Goal: Use online tool/utility: Utilize a website feature to perform a specific function

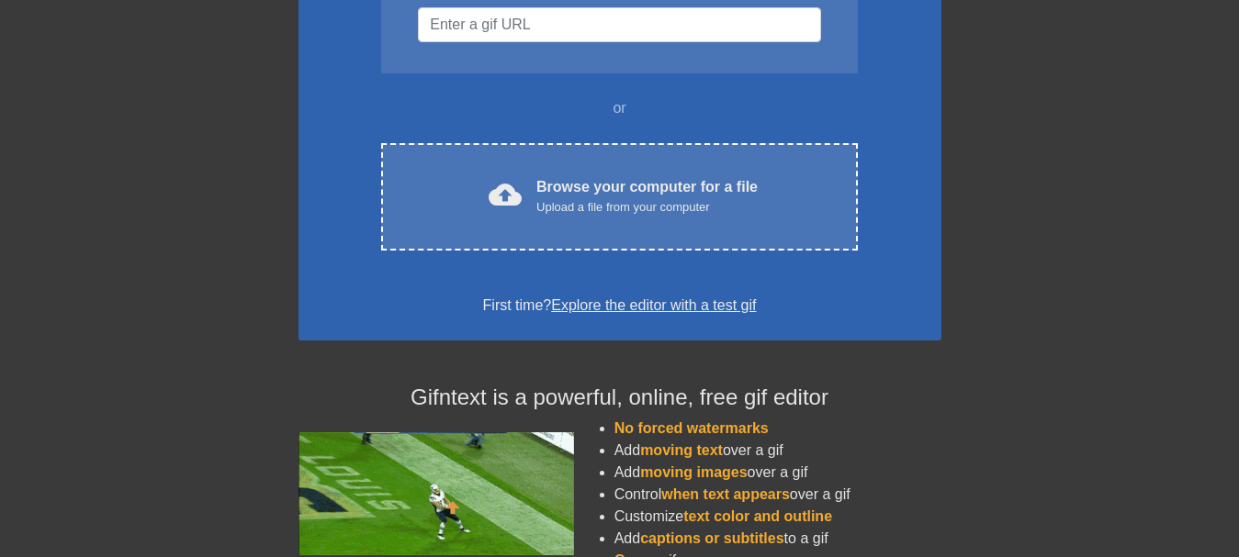
scroll to position [94, 0]
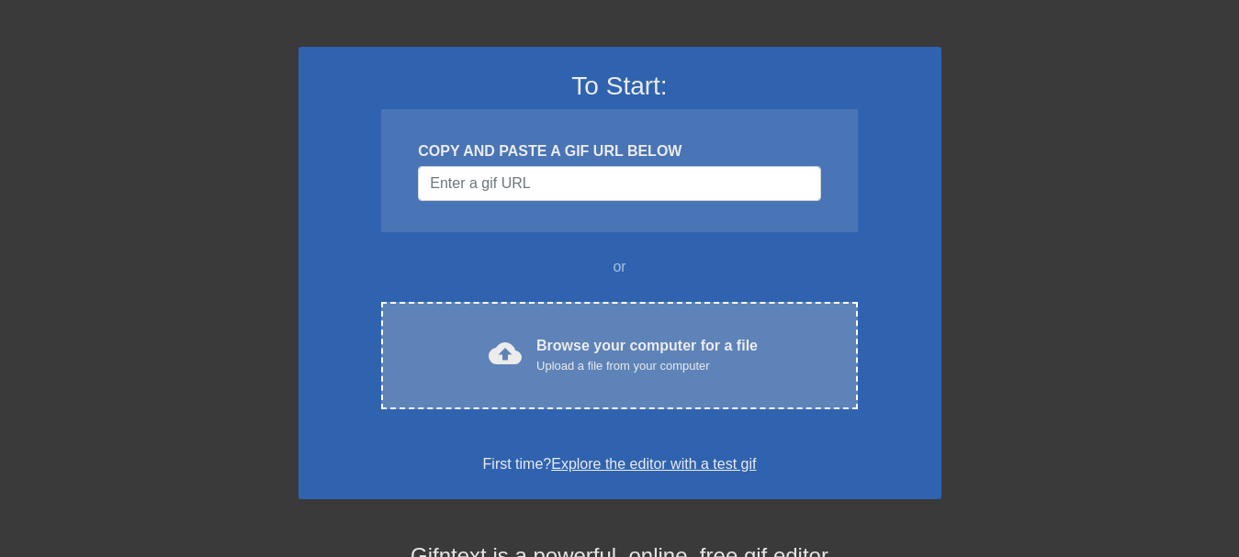
click at [631, 362] on div "Upload a file from your computer" at bounding box center [646, 366] width 221 height 18
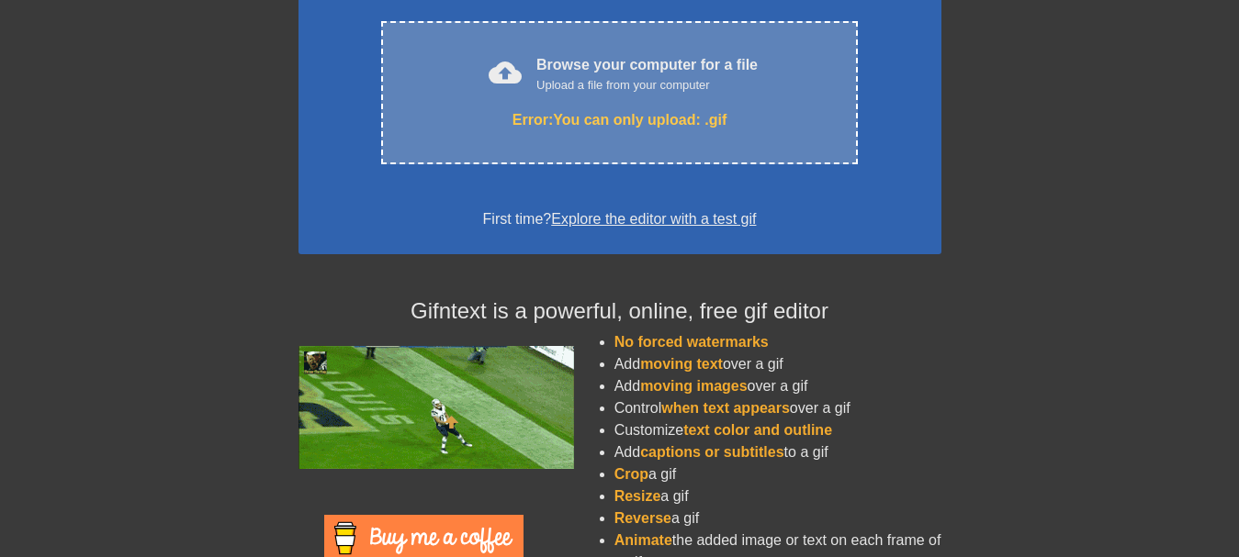
scroll to position [281, 0]
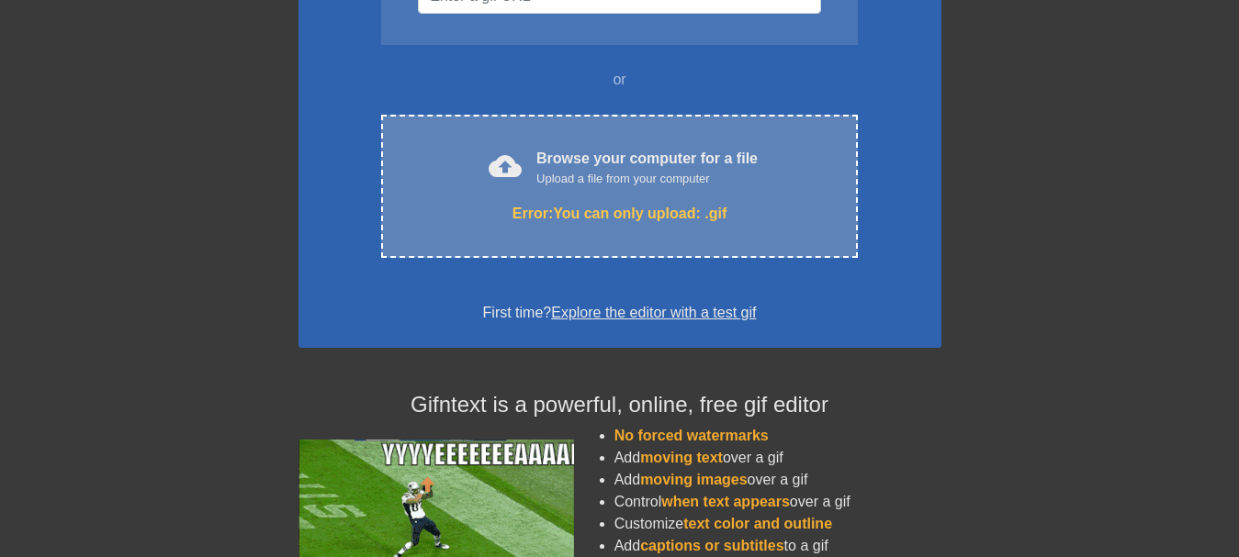
click at [639, 195] on div "cloud_upload Browse your computer for a file Upload a file from your computer E…" at bounding box center [619, 186] width 476 height 143
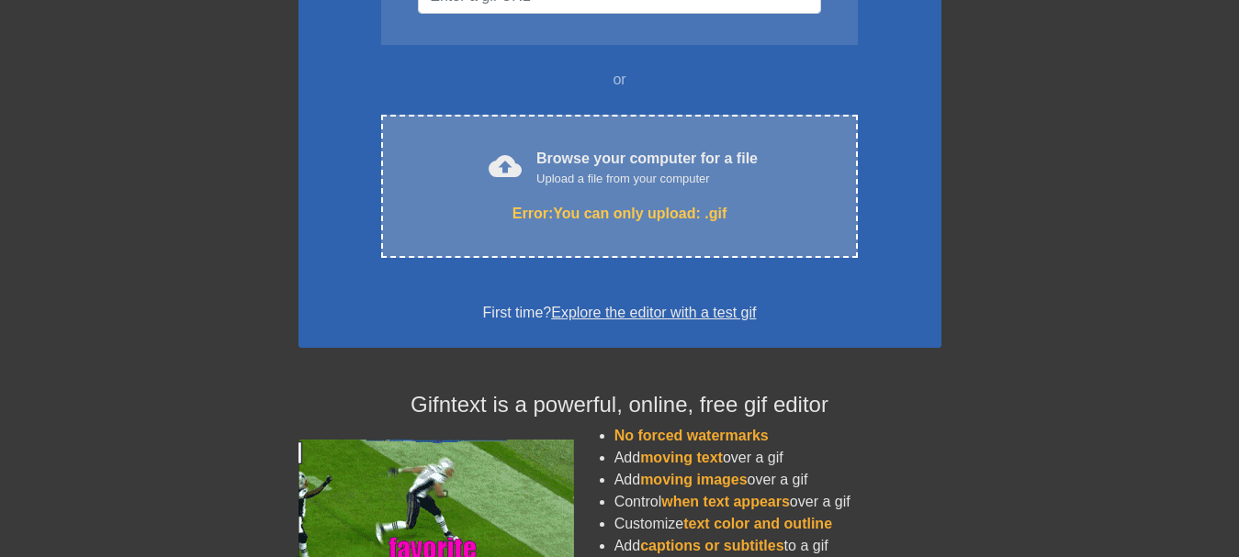
click at [612, 186] on div "Upload a file from your computer" at bounding box center [646, 179] width 221 height 18
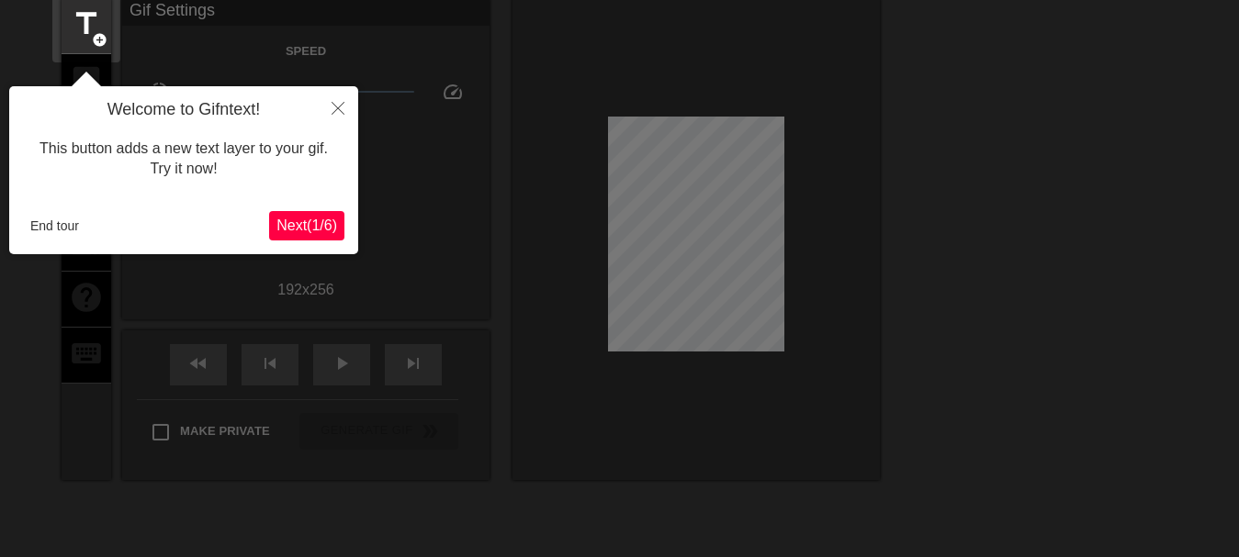
scroll to position [45, 0]
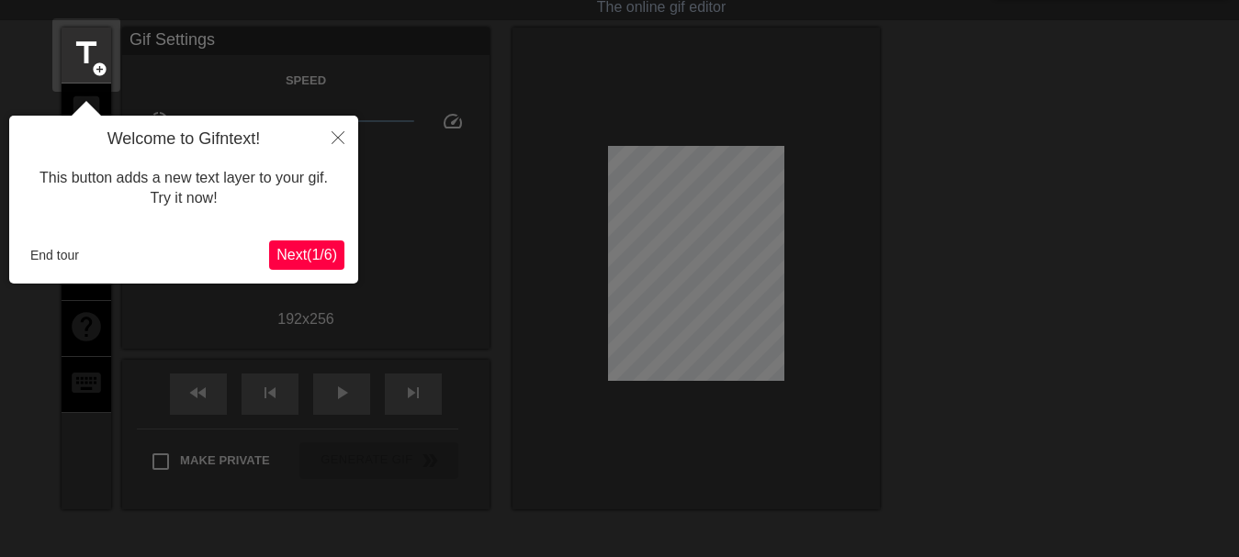
click at [295, 255] on span "Next ( 1 / 6 )" at bounding box center [306, 255] width 61 height 16
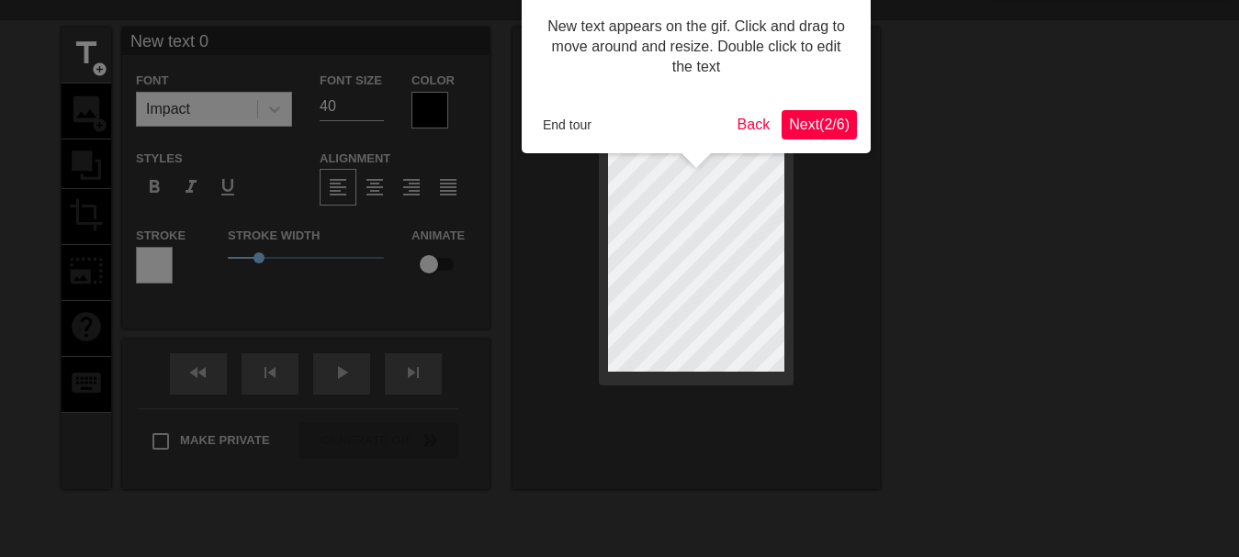
scroll to position [0, 0]
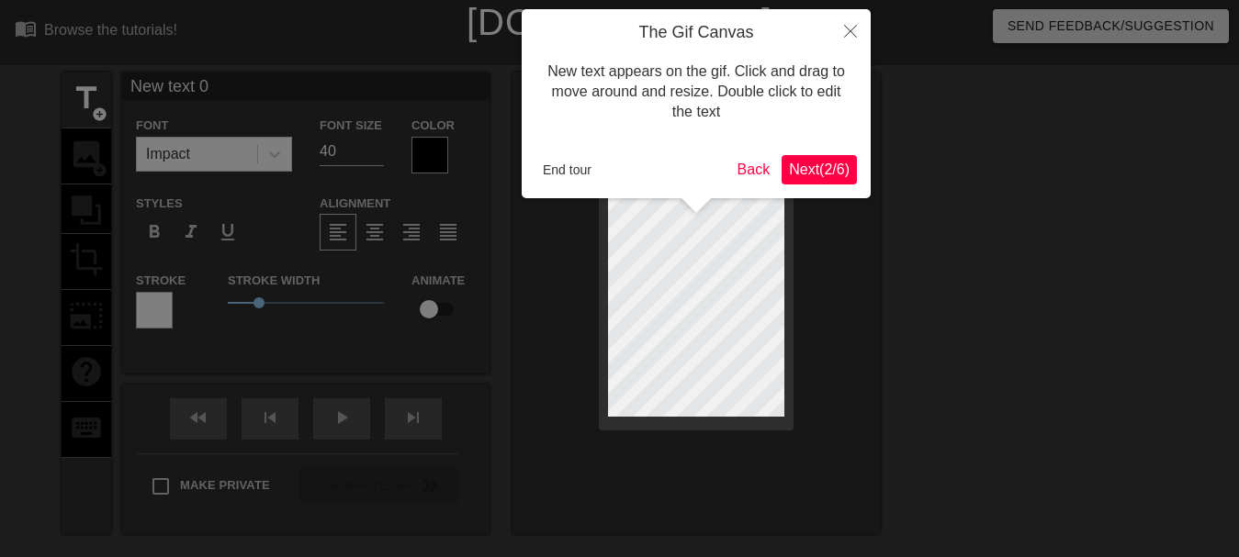
click at [270, 157] on div at bounding box center [619, 375] width 1239 height 751
type input "New text0"
type textarea "New text0"
type input "New tex0"
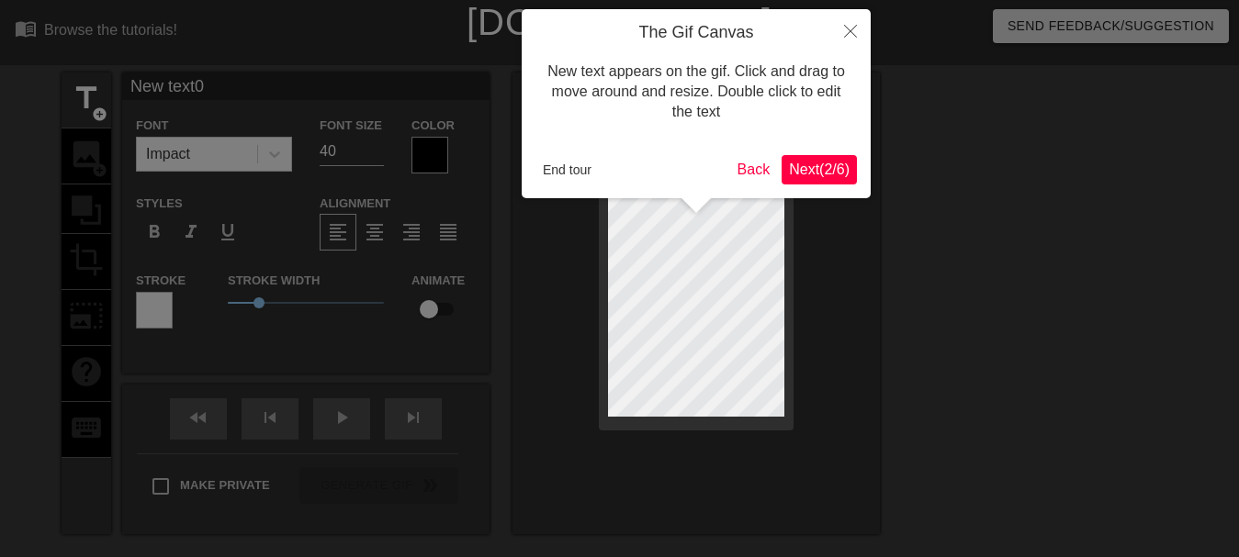
type textarea "New tex0"
type input "New tex"
type textarea "New tex"
type input "New te"
type textarea "New te"
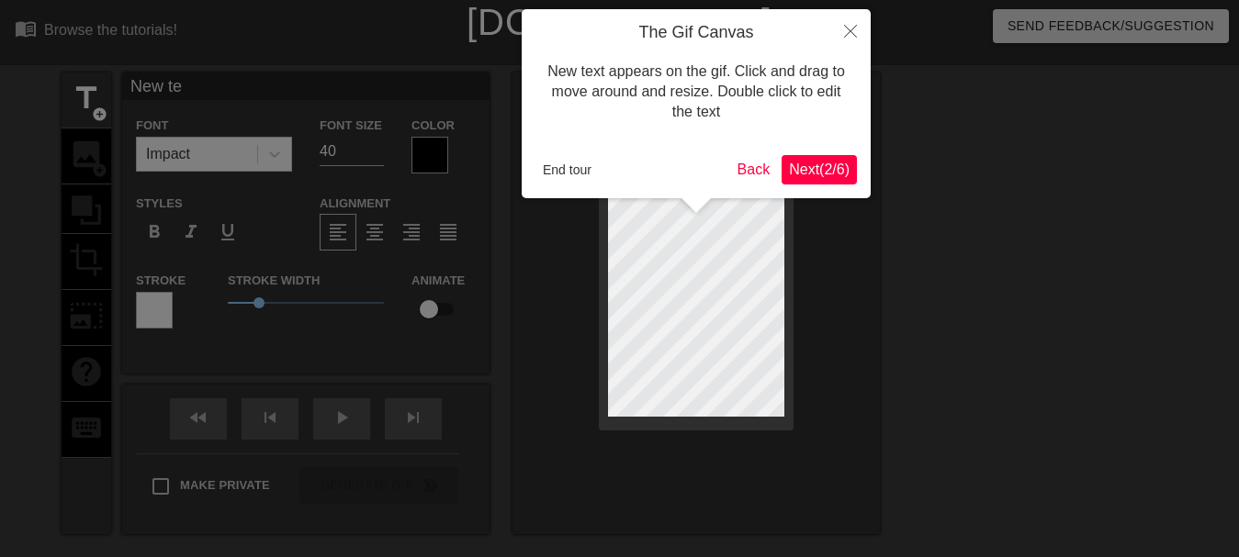
type input "New t"
type textarea "New t"
type input "New"
type textarea "New"
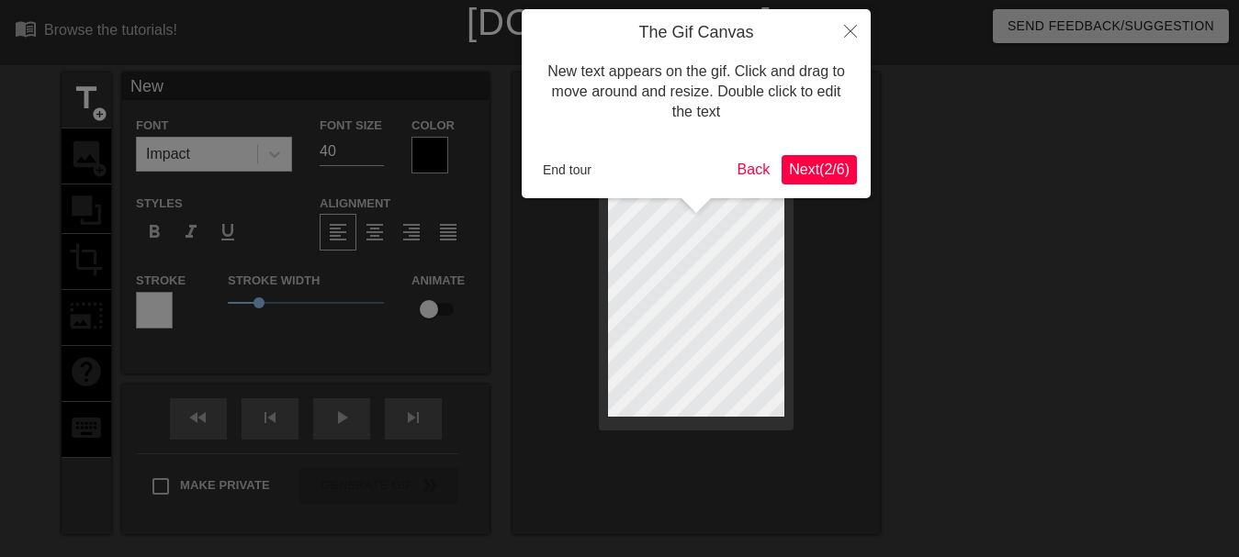
type input "New"
type textarea "New"
type input "Ne"
type textarea "Ne"
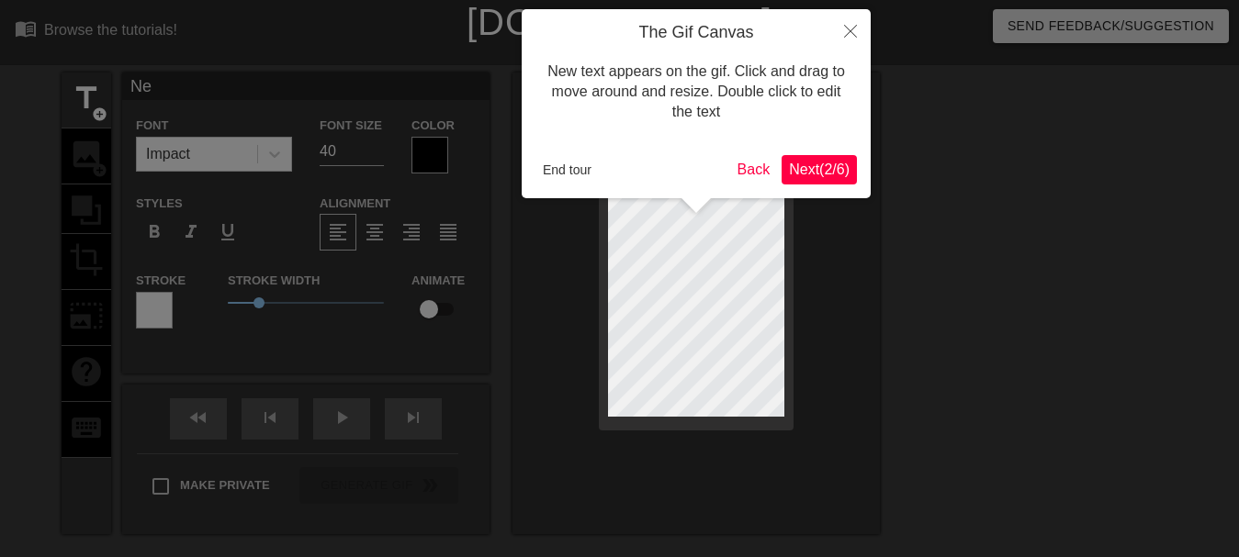
type input "N"
type textarea "N"
type input "B"
type textarea "B"
type input "Bé"
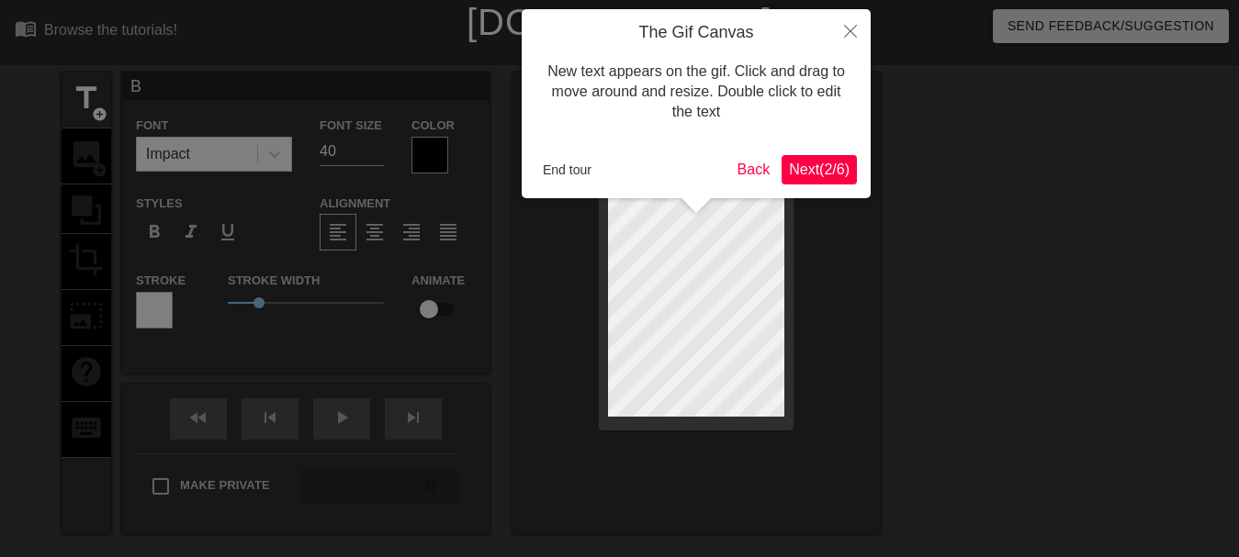
type textarea "Bé"
type input "Béa"
type textarea "Béa"
type input "Béas"
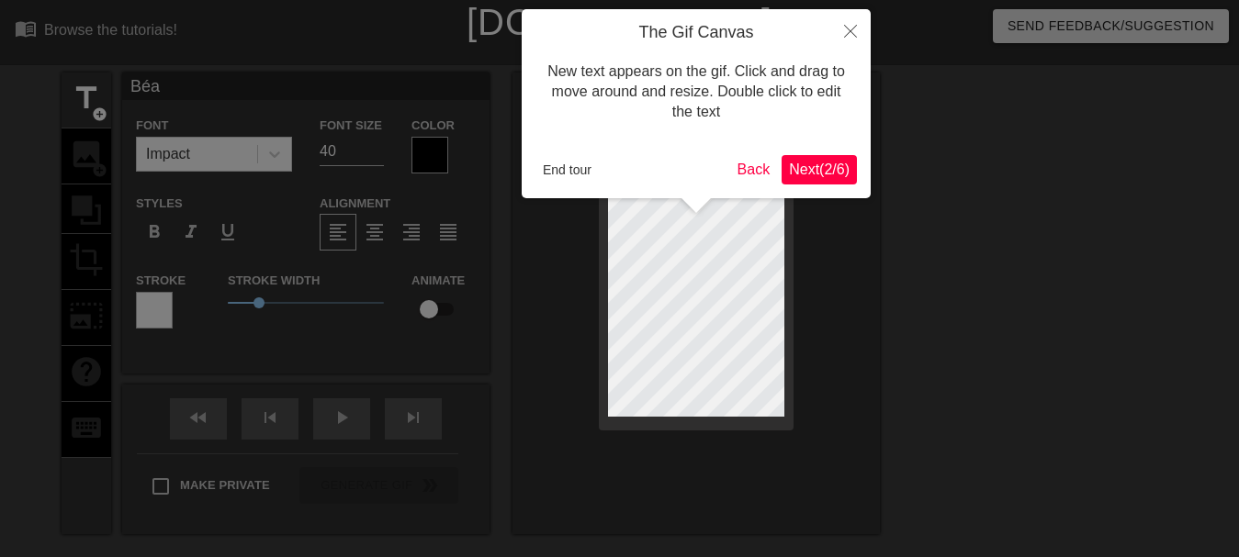
type textarea "Béas"
type input "Béaso"
type textarea "Béaso"
type input "Béasou"
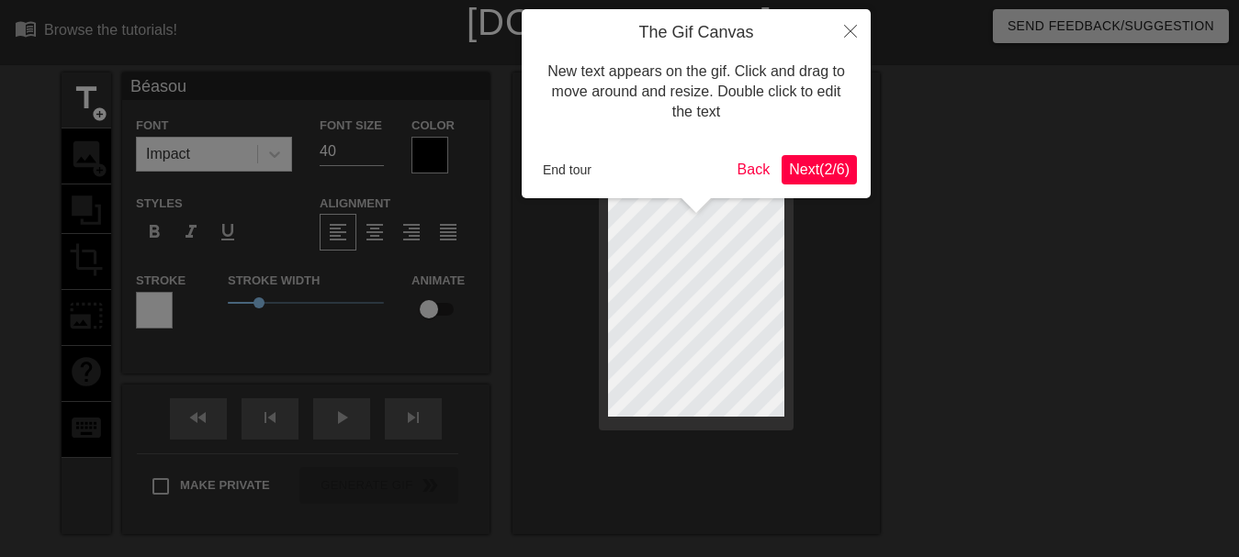
scroll to position [0, 3]
type textarea "Béasou"
click at [255, 302] on div at bounding box center [619, 375] width 1239 height 751
click at [87, 110] on div at bounding box center [619, 375] width 1239 height 751
click at [748, 164] on button "Back" at bounding box center [754, 169] width 48 height 29
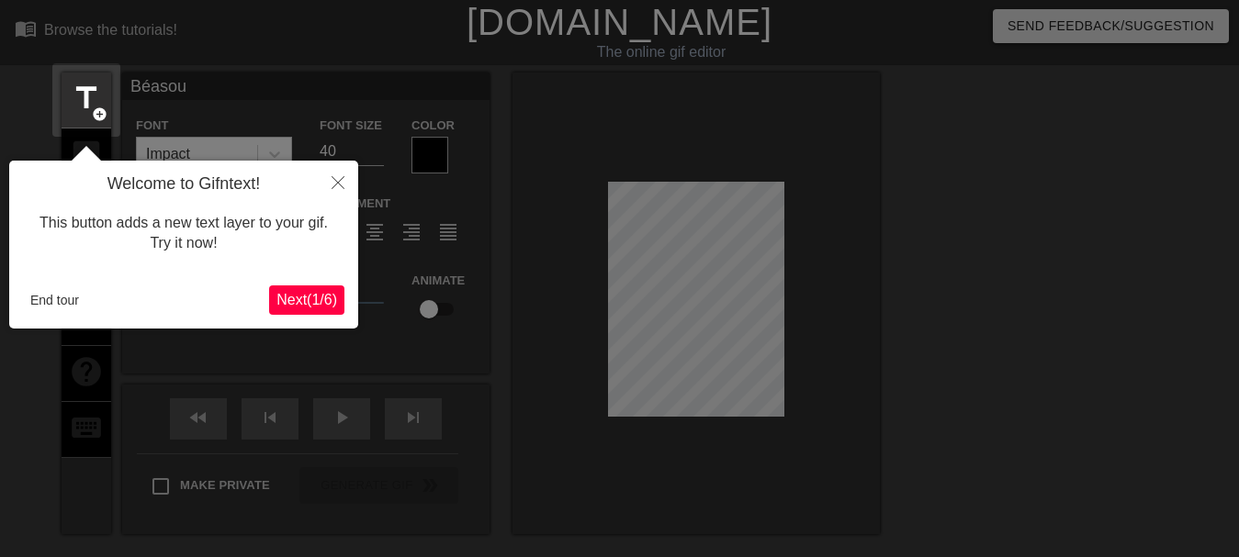
scroll to position [45, 0]
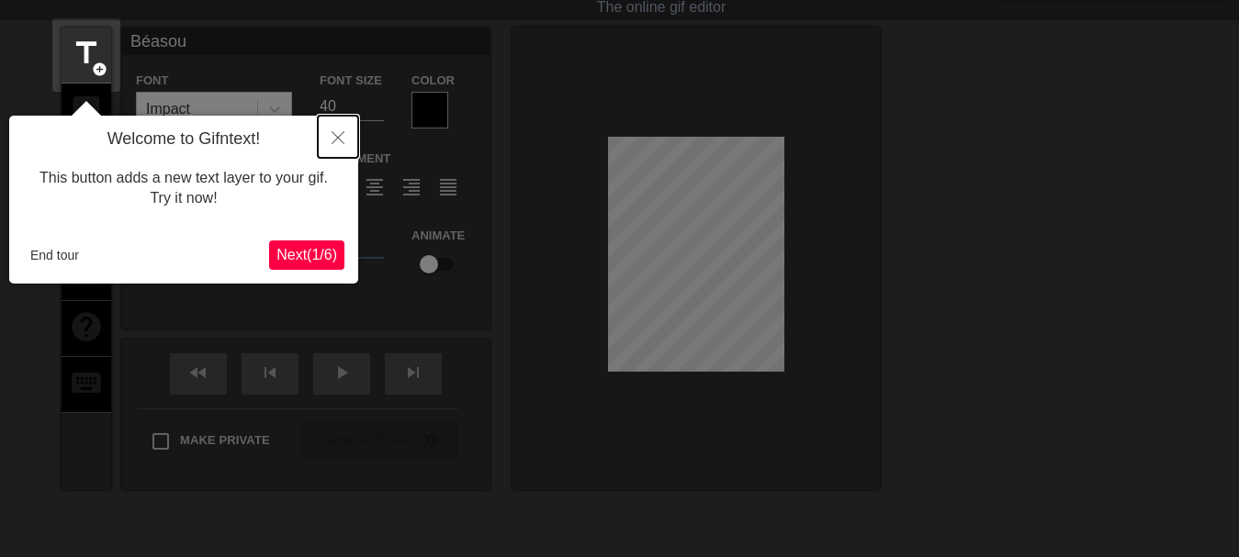
click at [334, 131] on button "Close" at bounding box center [338, 137] width 40 height 42
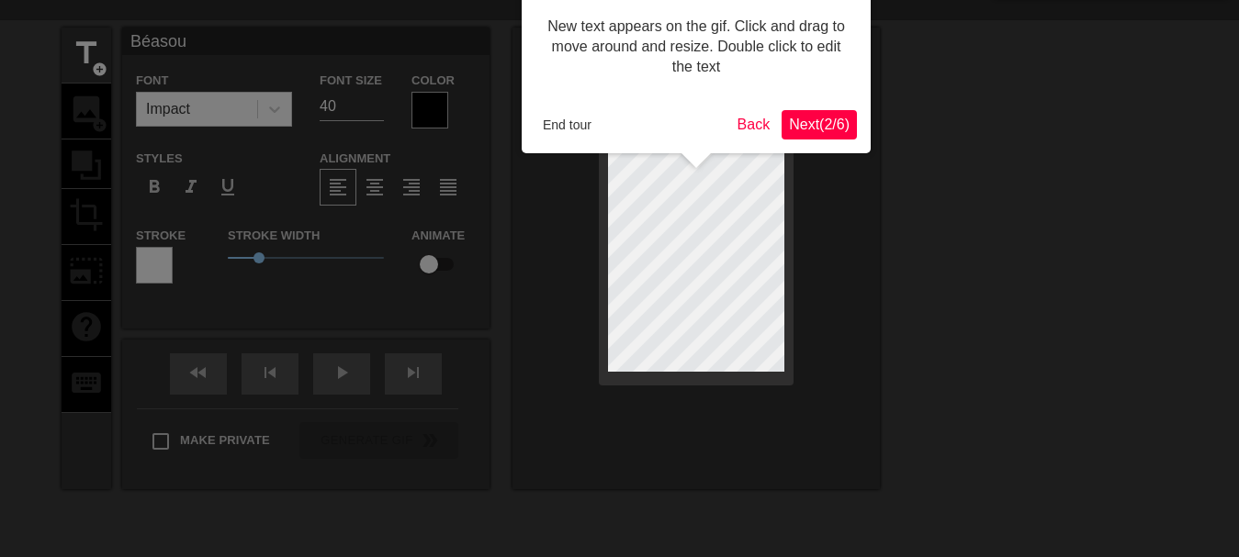
scroll to position [0, 0]
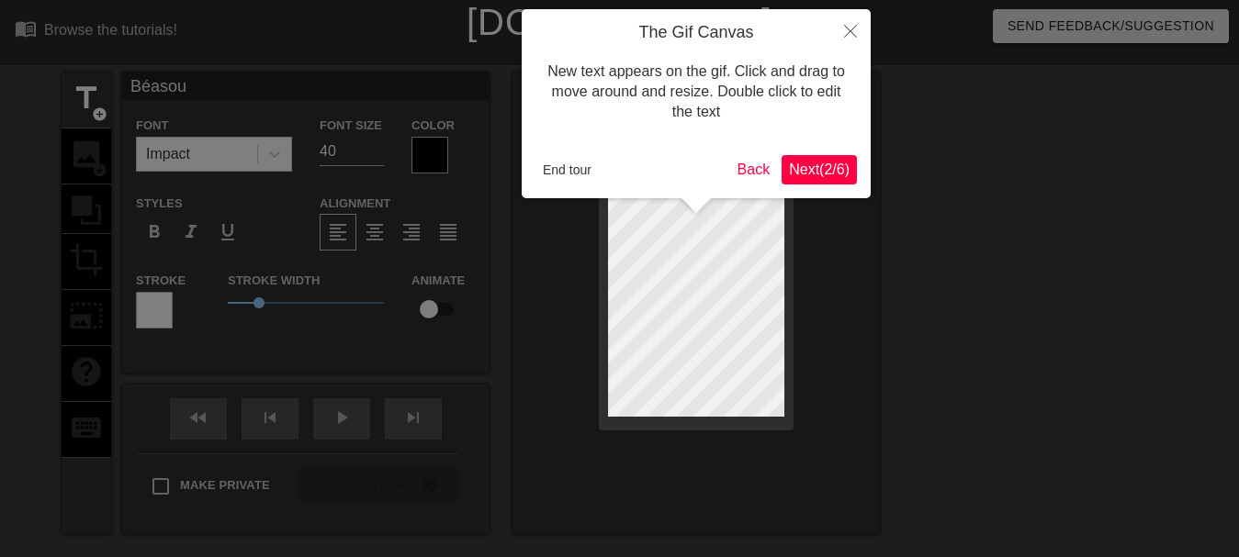
click at [91, 99] on div at bounding box center [619, 368] width 1239 height 736
click at [271, 151] on div at bounding box center [619, 368] width 1239 height 736
click at [184, 156] on div at bounding box center [619, 368] width 1239 height 736
click at [191, 232] on div at bounding box center [619, 368] width 1239 height 736
click at [190, 226] on div at bounding box center [619, 368] width 1239 height 736
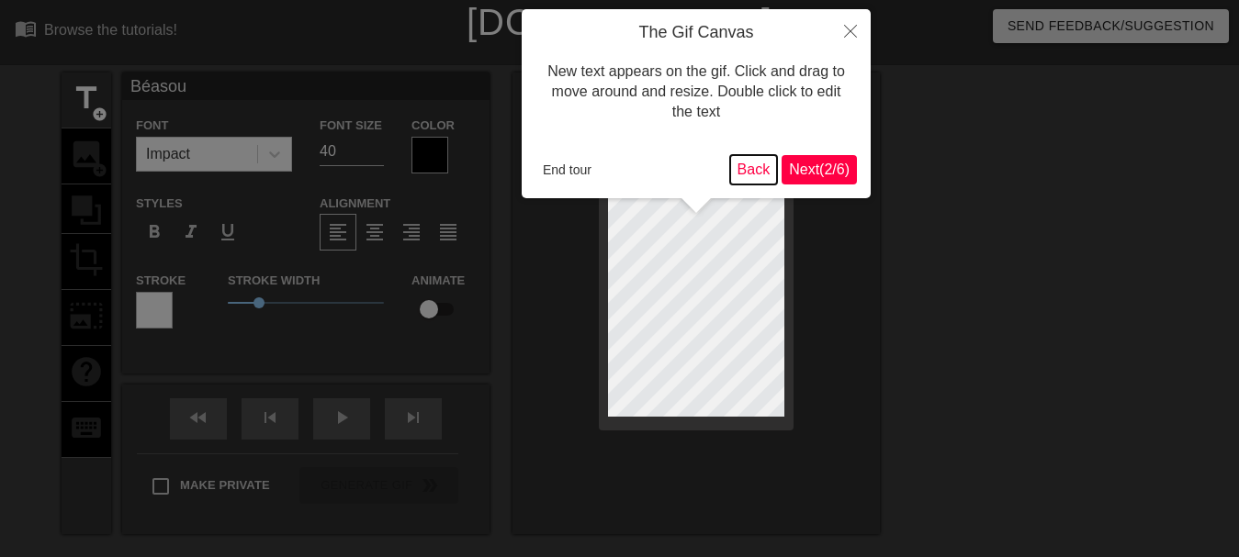
click at [741, 170] on button "Back" at bounding box center [754, 169] width 48 height 29
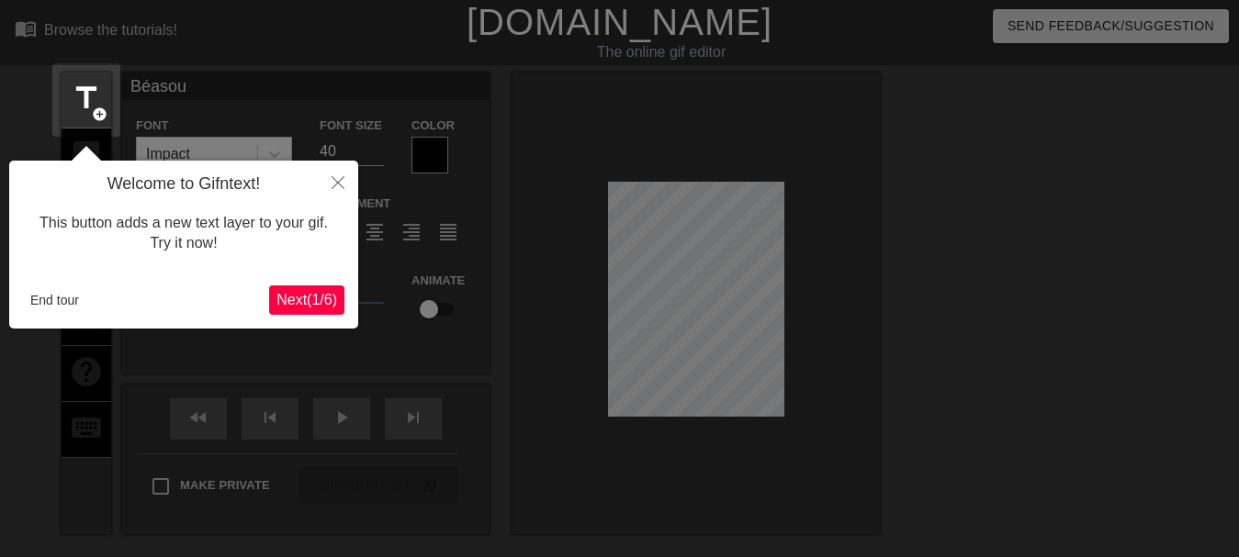
scroll to position [45, 0]
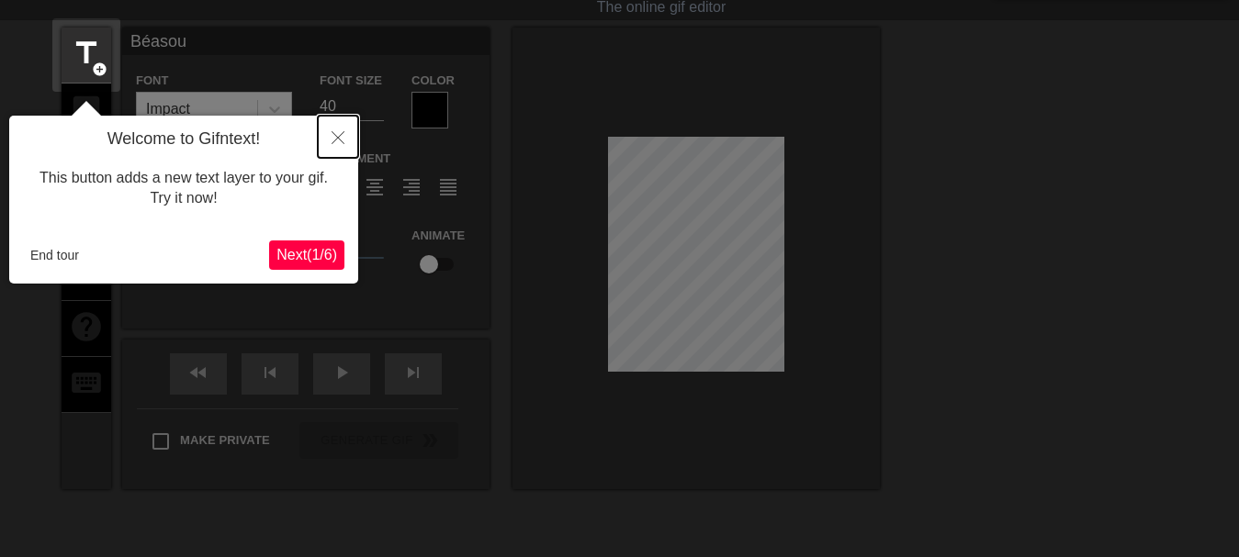
click at [341, 140] on icon "Close" at bounding box center [337, 137] width 13 height 13
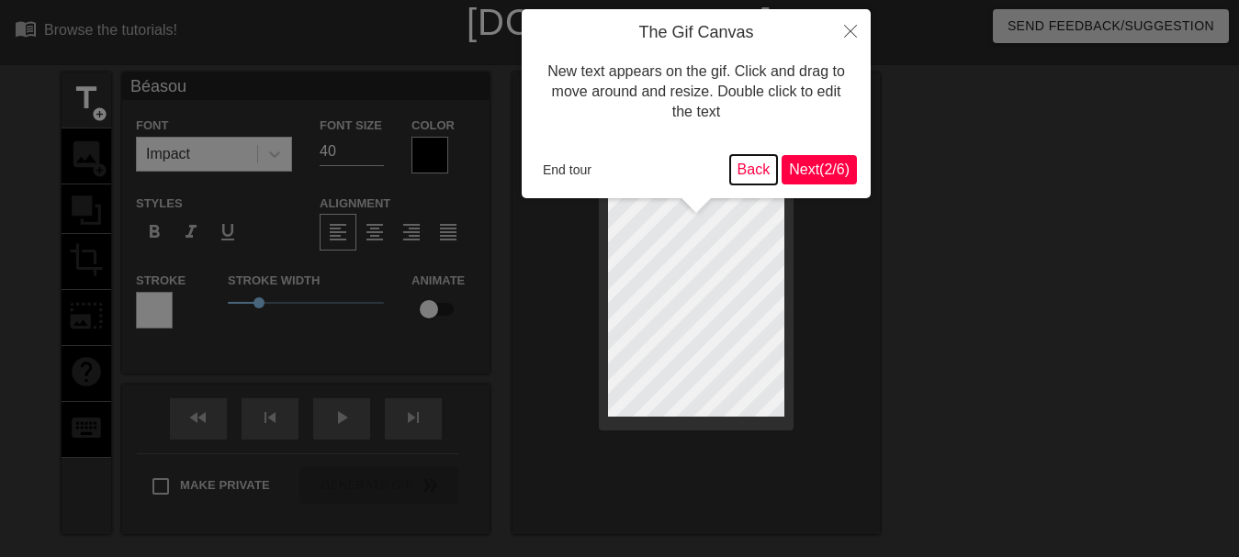
click at [749, 169] on button "Back" at bounding box center [754, 169] width 48 height 29
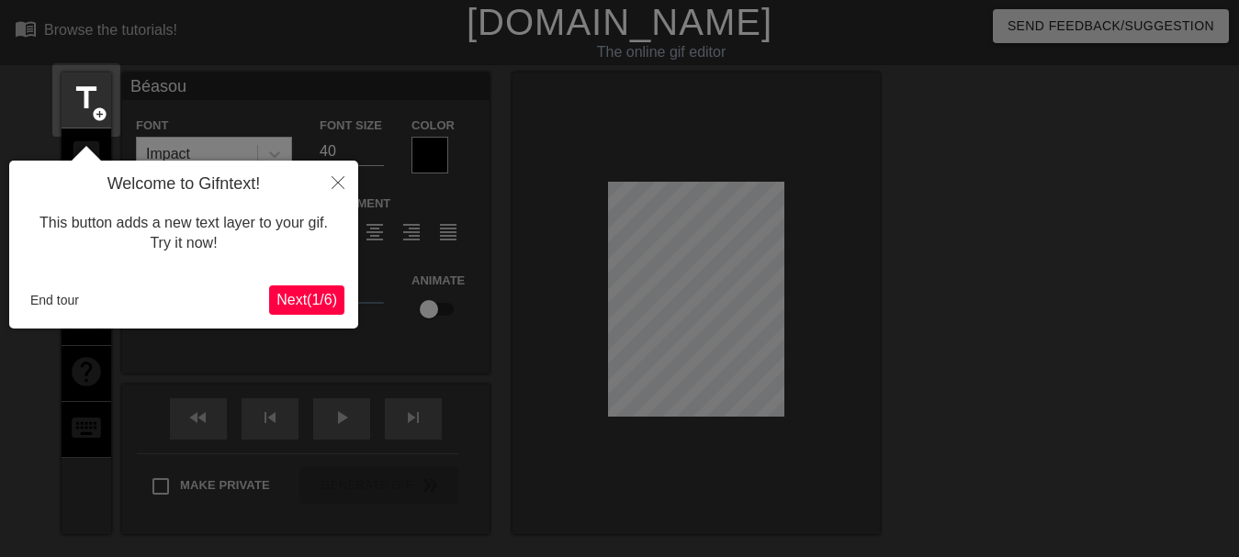
scroll to position [45, 0]
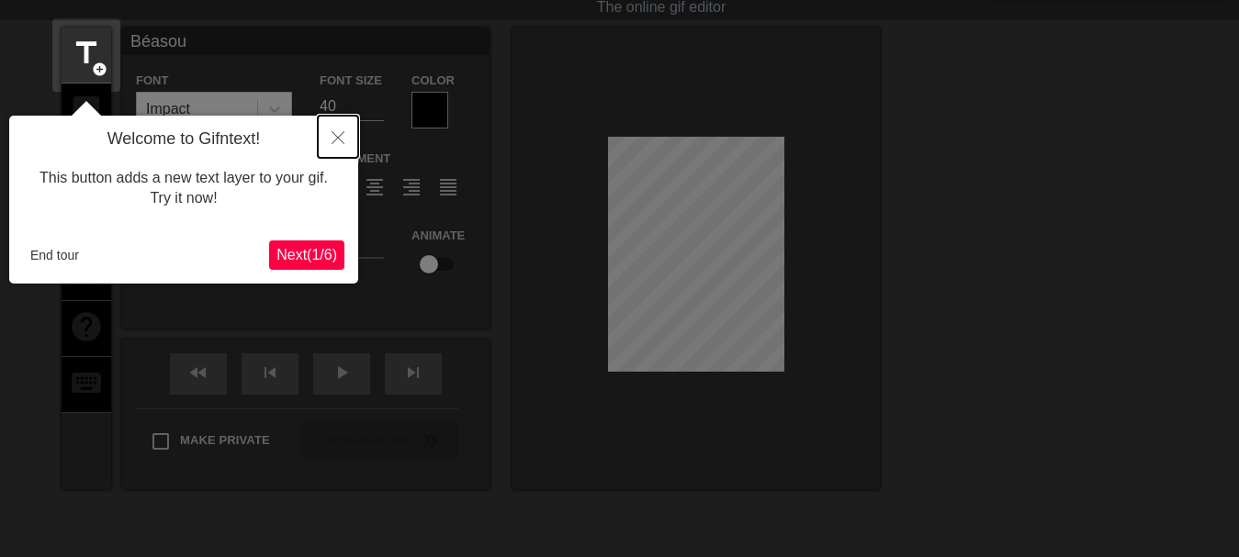
click at [332, 137] on icon "Close" at bounding box center [337, 137] width 13 height 13
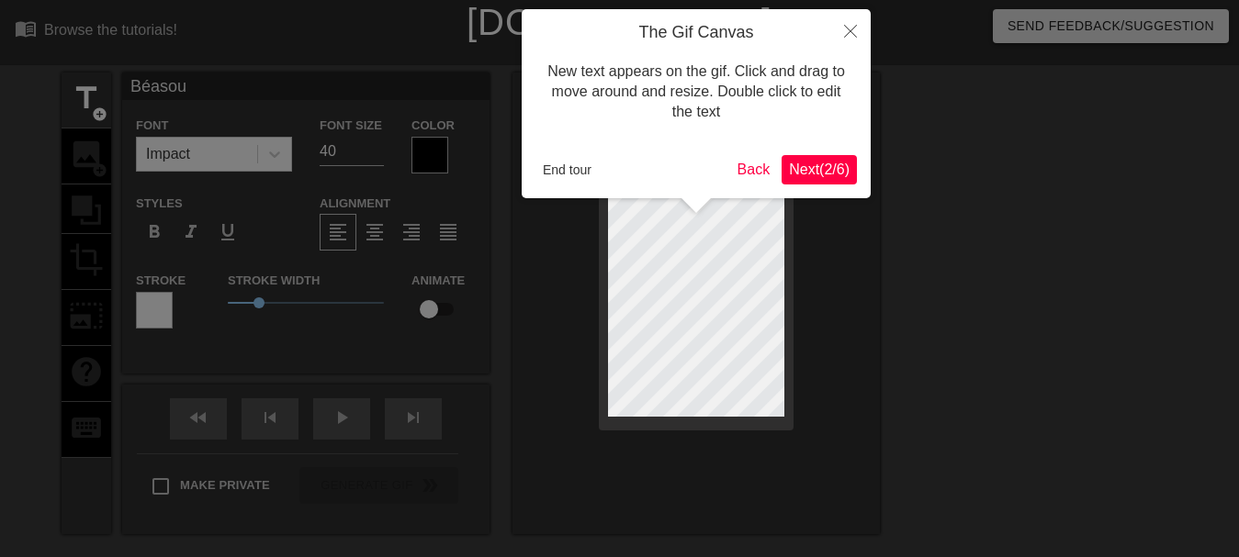
scroll to position [0, 3]
type input "Béaso"
type textarea "Béaso"
type input "Béas"
type textarea "Béas"
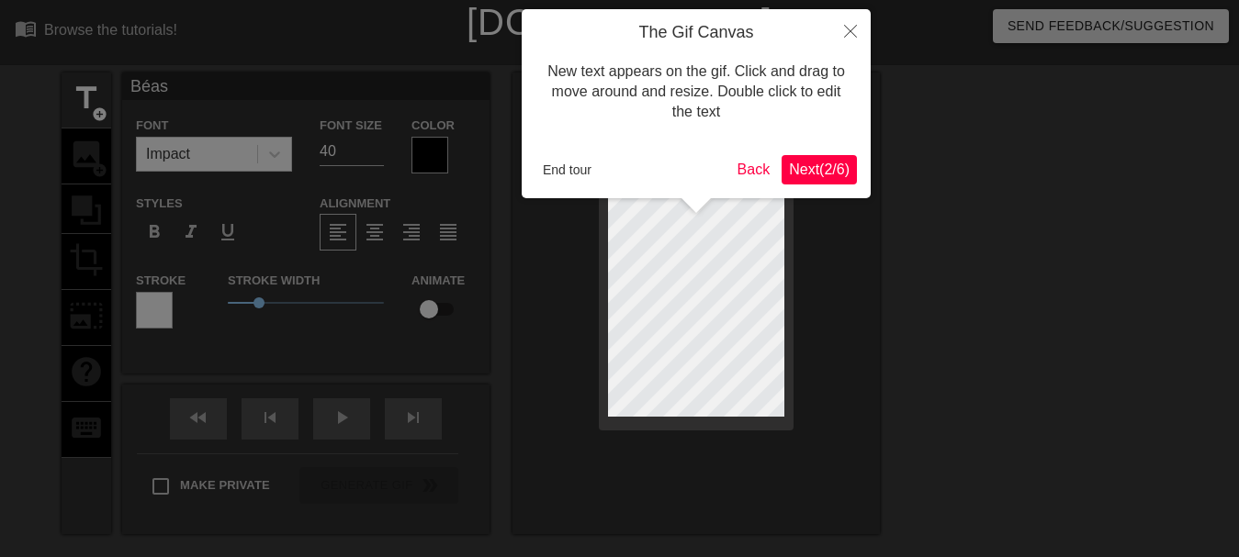
scroll to position [0, 1]
type input "Béa"
type textarea "Béa"
type input "Bé"
type textarea "Bé"
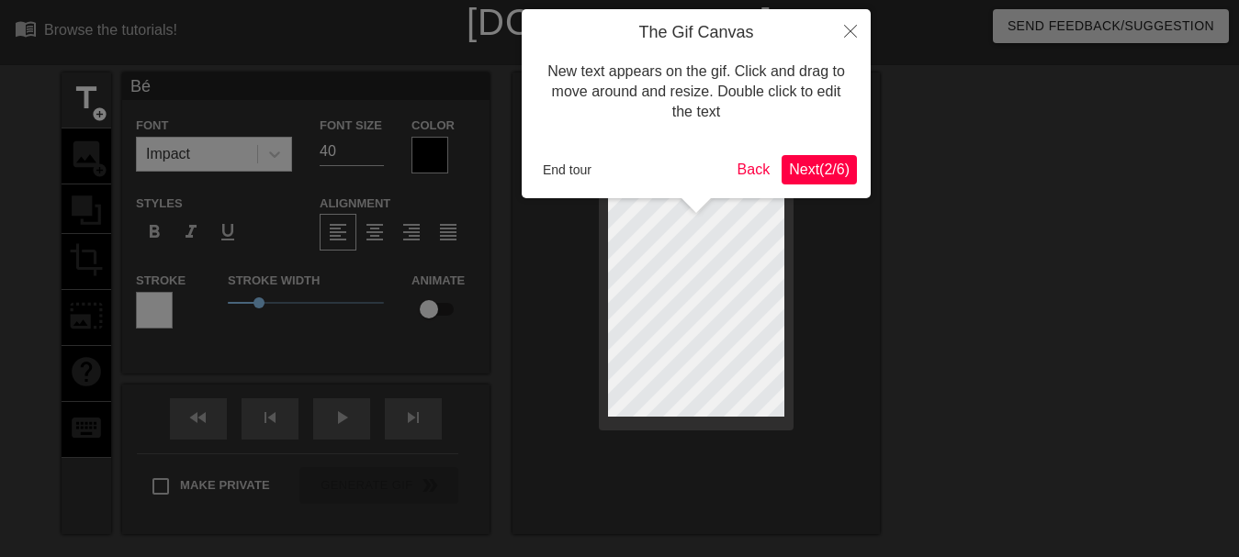
scroll to position [0, 0]
type input "B"
type textarea "B"
click at [197, 230] on div at bounding box center [619, 368] width 1239 height 736
click at [190, 237] on div at bounding box center [619, 368] width 1239 height 736
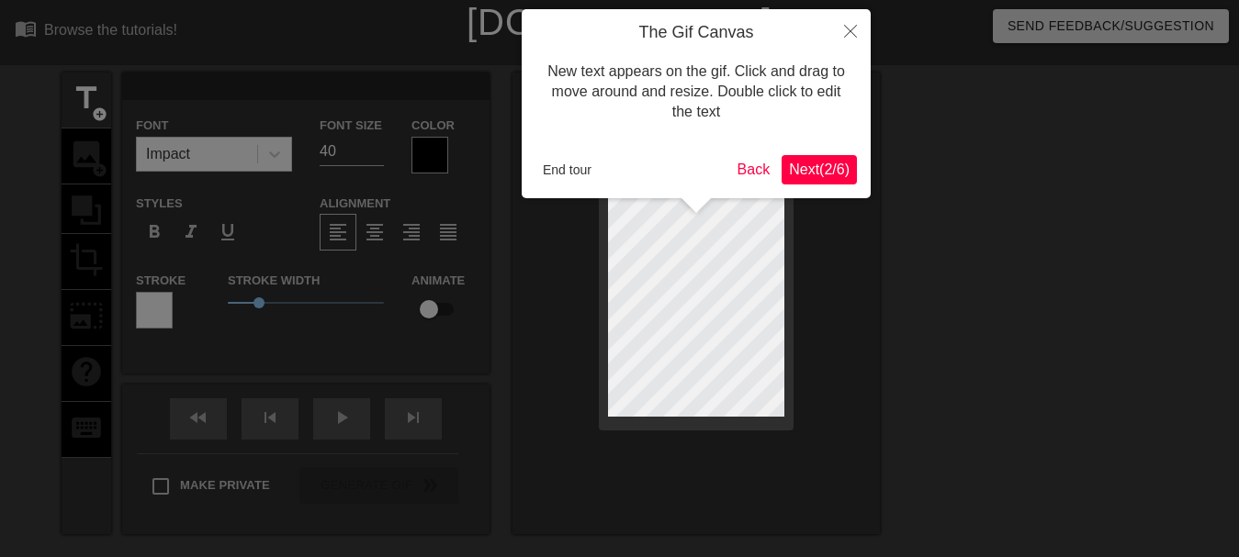
click at [187, 229] on div at bounding box center [619, 368] width 1239 height 736
click at [83, 110] on div at bounding box center [619, 368] width 1239 height 736
click at [93, 104] on div at bounding box center [619, 368] width 1239 height 736
click at [754, 163] on button "Back" at bounding box center [754, 169] width 48 height 29
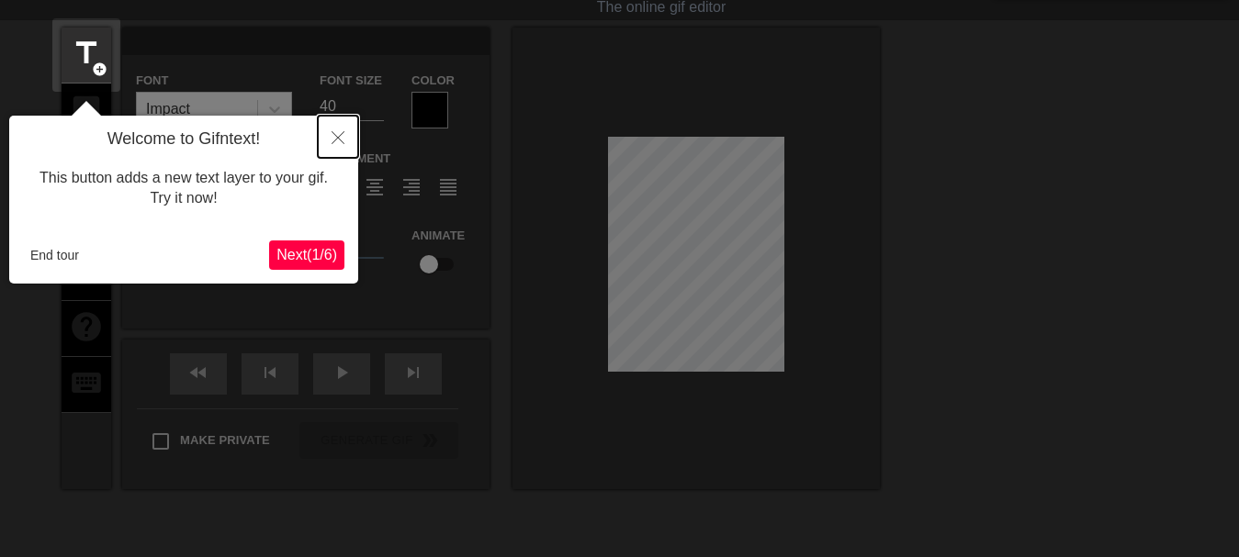
click at [335, 134] on icon "Close" at bounding box center [337, 137] width 13 height 13
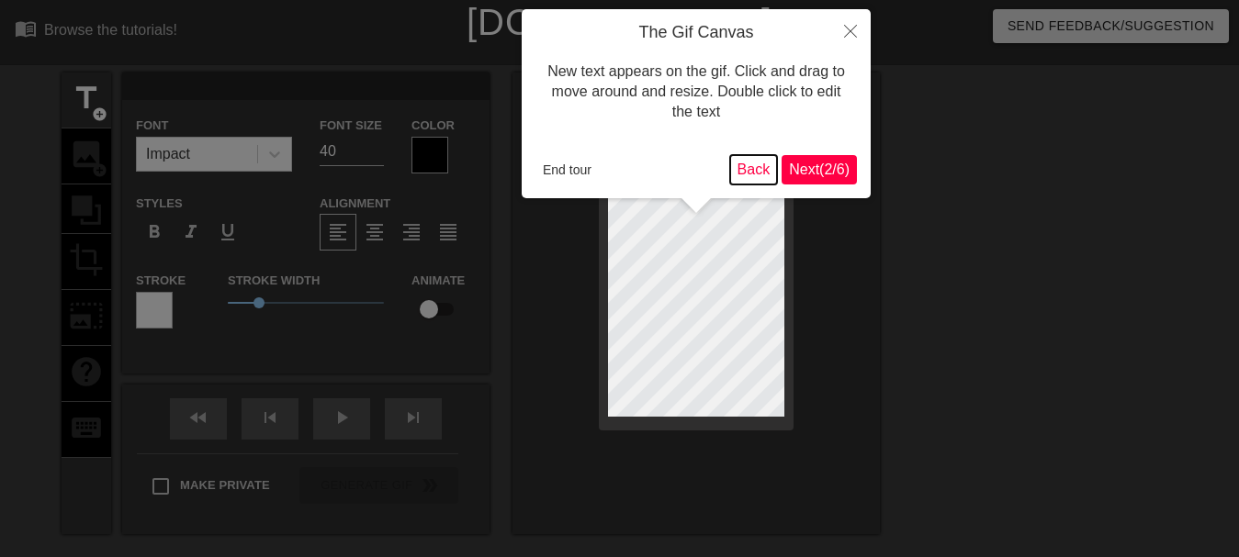
click at [746, 162] on button "Back" at bounding box center [754, 169] width 48 height 29
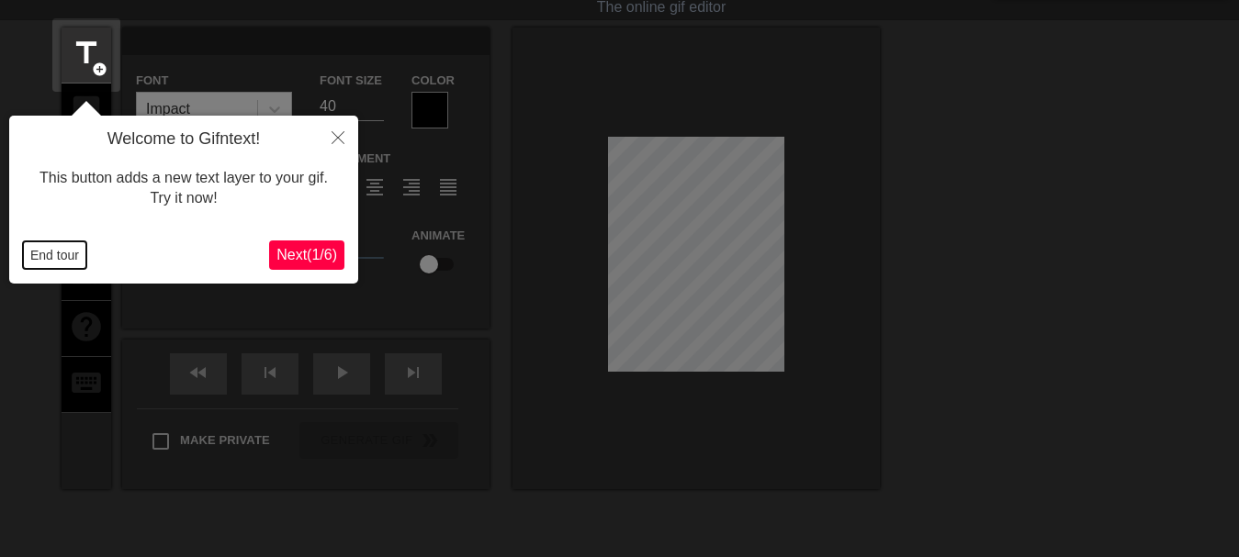
click at [69, 257] on button "End tour" at bounding box center [54, 256] width 63 height 28
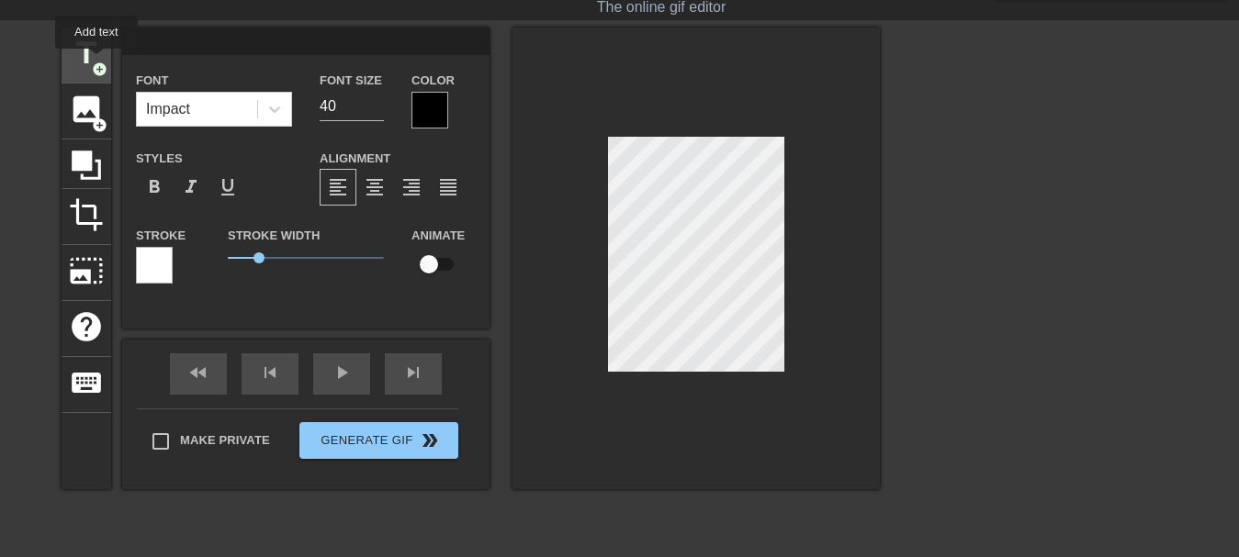
click at [97, 62] on span "add_circle" at bounding box center [100, 70] width 16 height 16
click at [180, 184] on span "format_italic" at bounding box center [191, 187] width 22 height 22
type input "New text1"
type textarea "New text1"
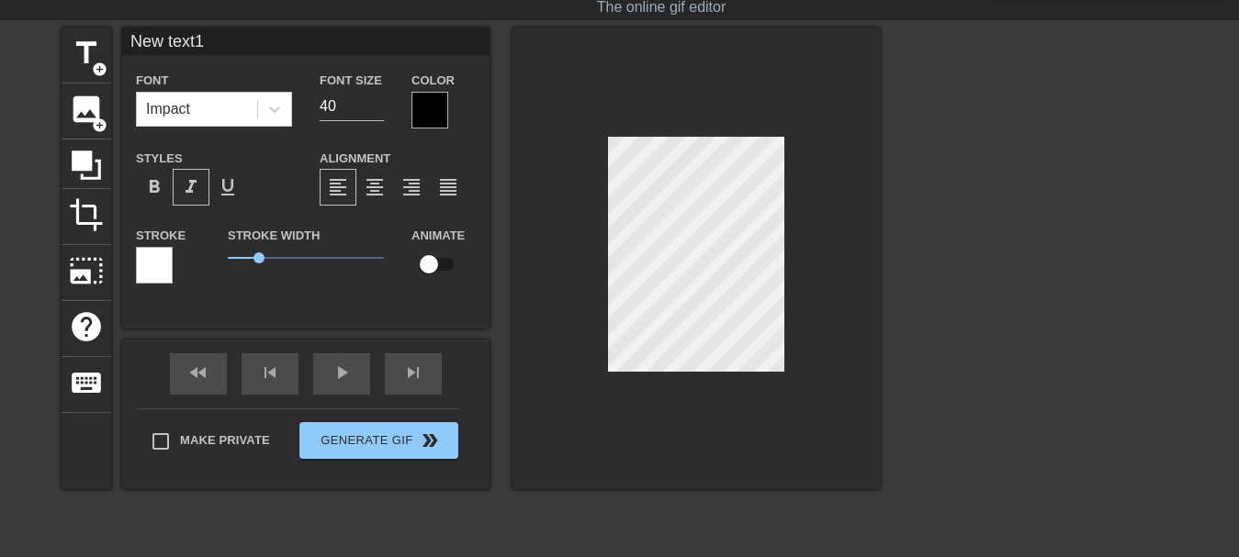
type input "New tex1"
type textarea "New tex1"
type input "New te1"
type textarea "New te1"
type input "New t1"
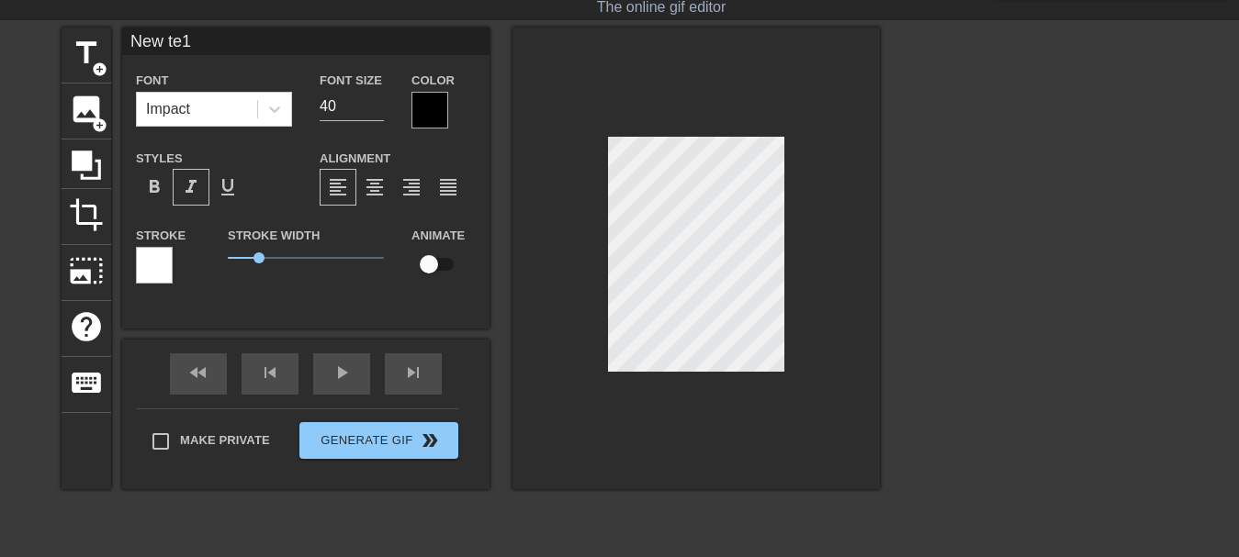
type textarea "New t1"
type input "New 1"
type textarea "New 1"
type input "New1"
type textarea "New1"
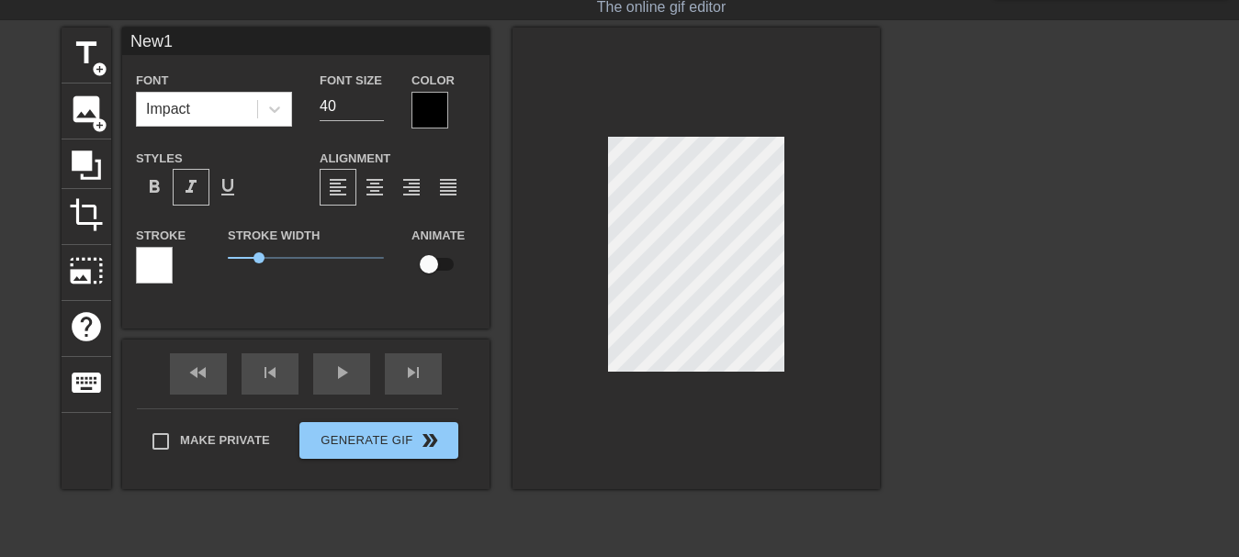
type input "Ne1"
type textarea "Ne1"
type input "N1"
type textarea "N1"
type input "1"
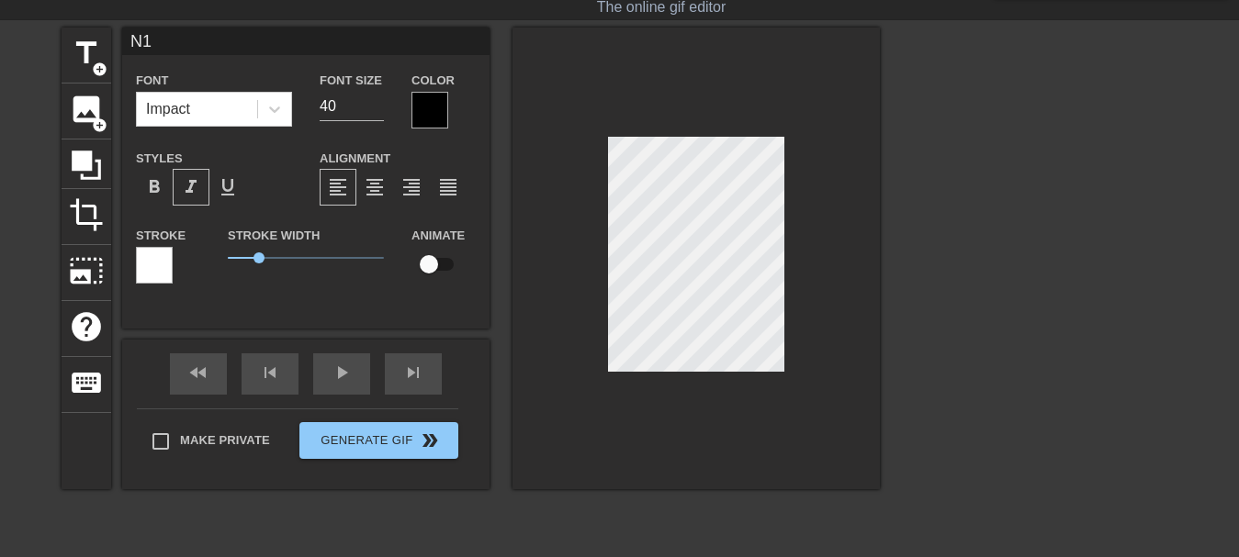
type textarea "1"
type input "B"
type textarea "B"
type input "Bé"
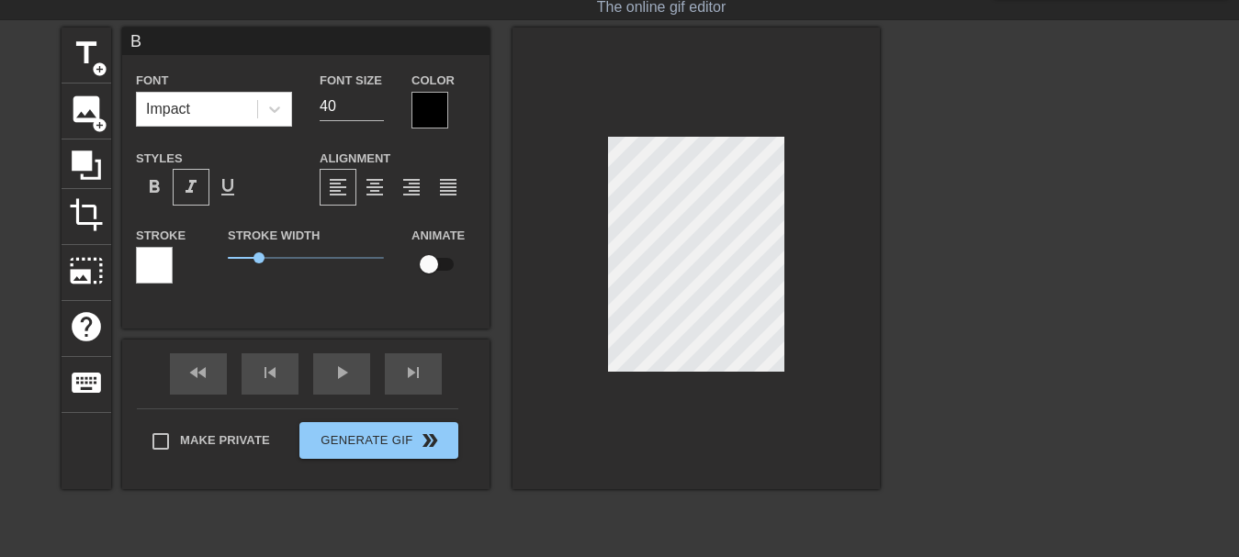
type textarea "Bé"
type input "Béa"
type textarea "Béa"
type input "Béas"
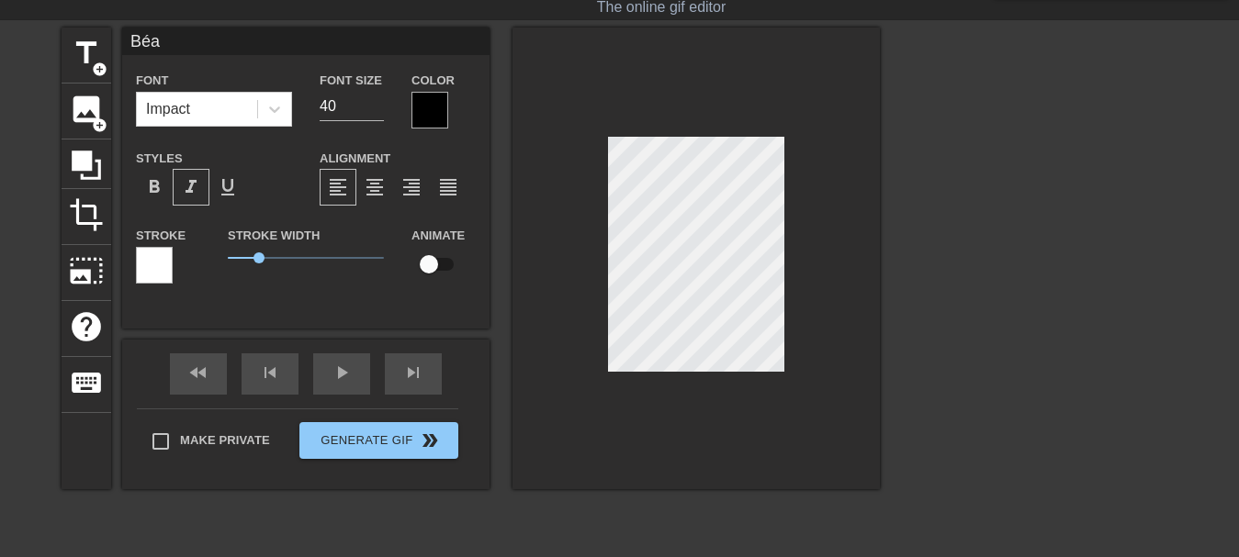
type textarea "Béas"
type input "Béaso"
type textarea "Béaso"
type input "Béasou"
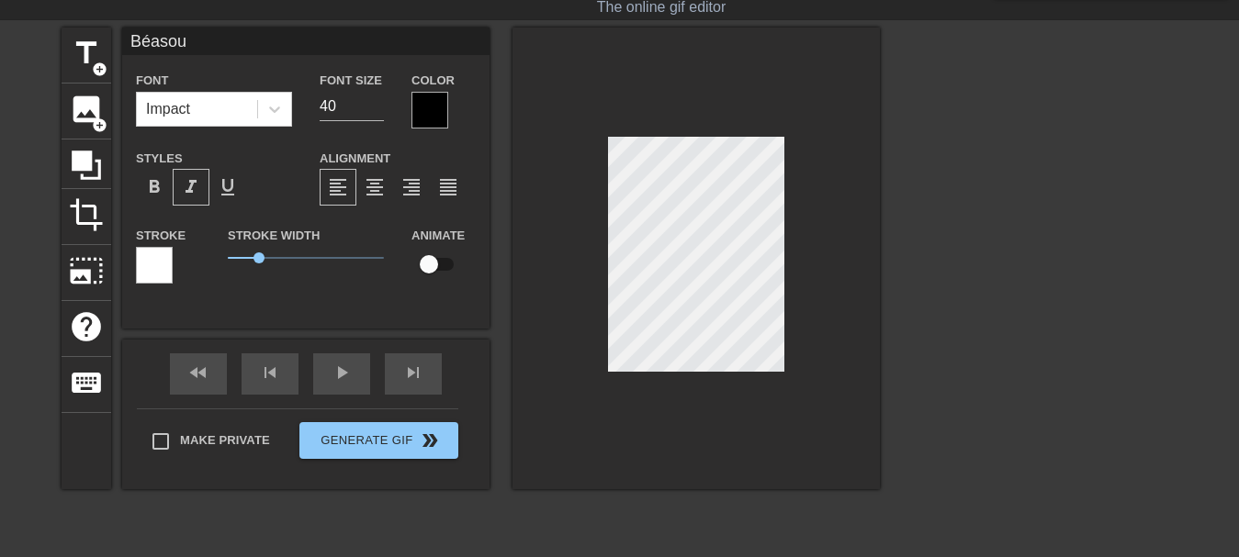
scroll to position [0, 3]
type textarea "Béasou"
click at [434, 113] on div at bounding box center [429, 110] width 37 height 37
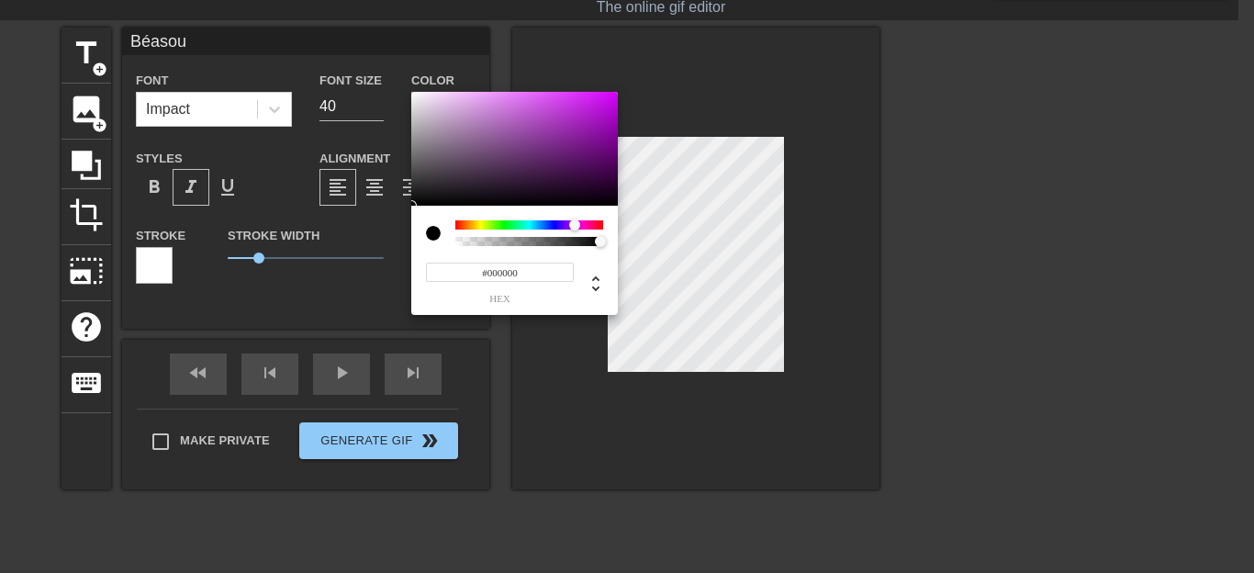
click at [575, 226] on div at bounding box center [529, 224] width 148 height 9
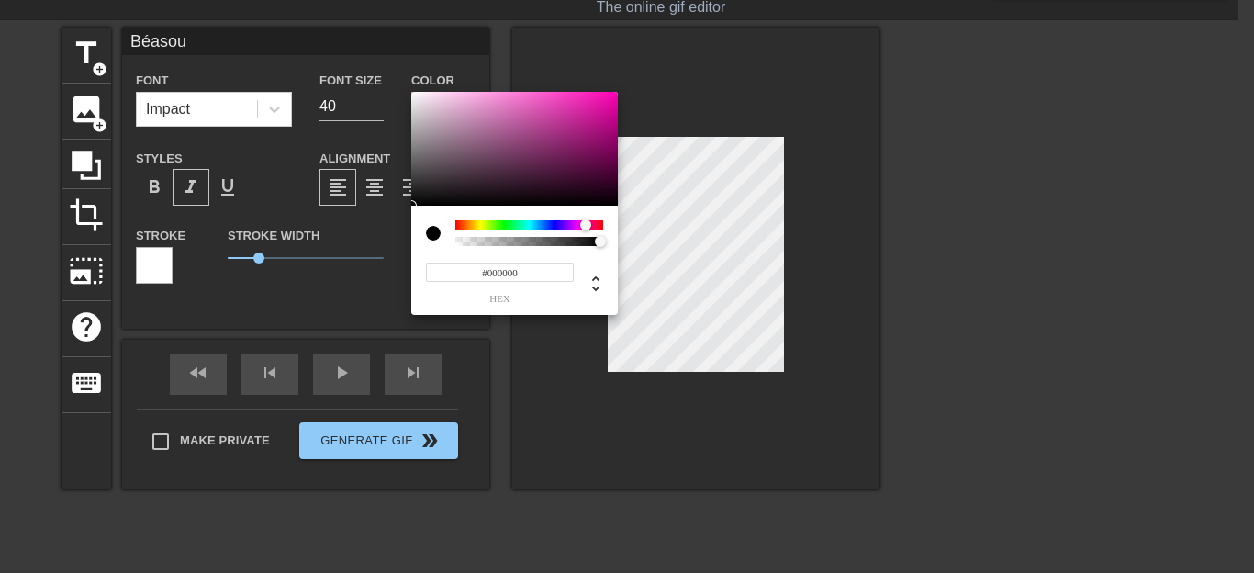
click at [586, 226] on div at bounding box center [529, 224] width 148 height 9
click at [576, 223] on div at bounding box center [529, 224] width 148 height 9
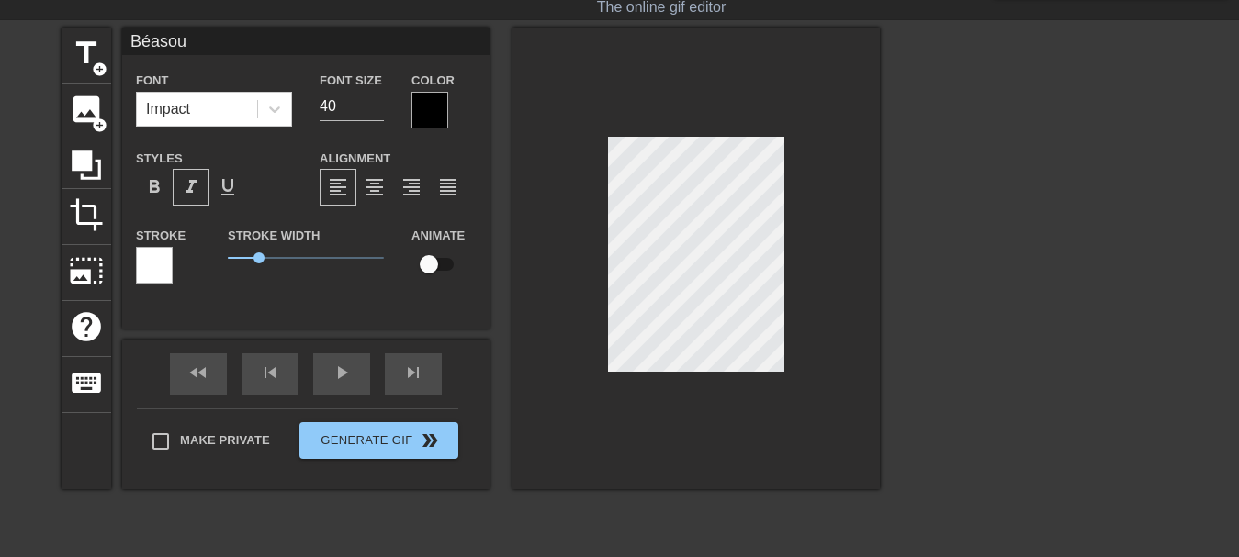
click at [424, 108] on div at bounding box center [429, 110] width 37 height 37
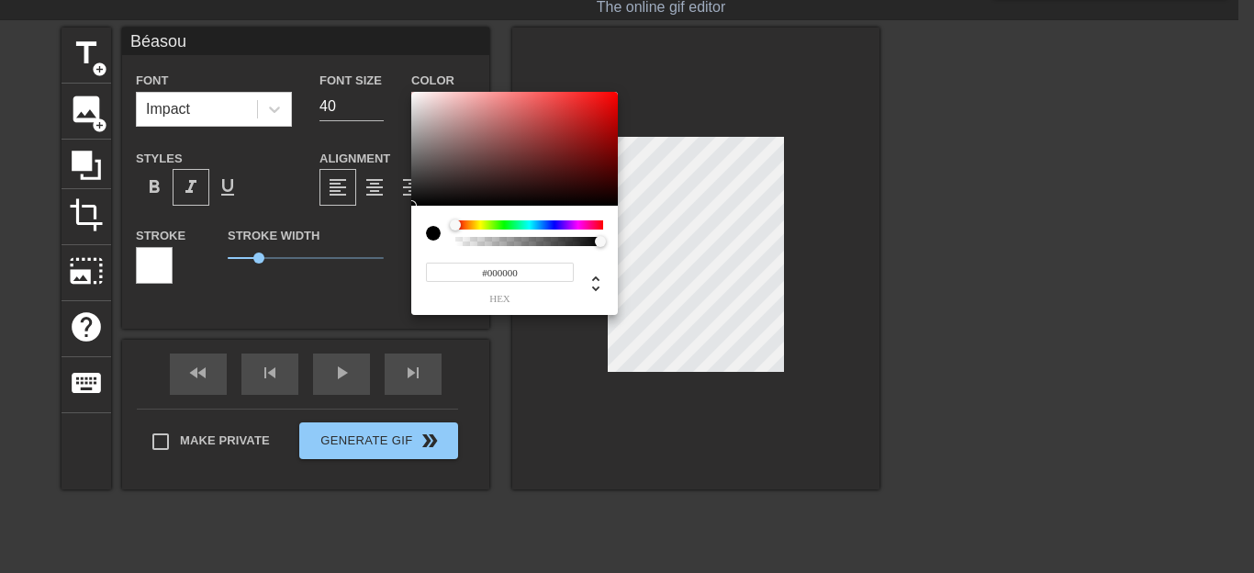
click at [576, 226] on div at bounding box center [529, 224] width 148 height 9
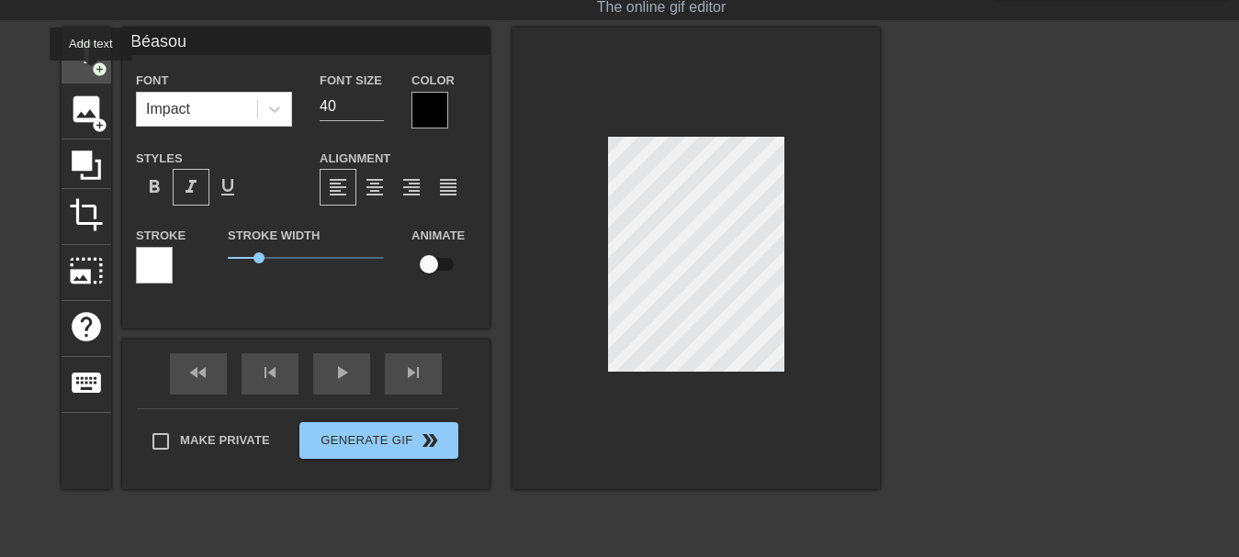
click at [92, 73] on span "add_circle" at bounding box center [100, 70] width 16 height 16
type input "New text 2"
click at [432, 99] on div at bounding box center [429, 110] width 37 height 37
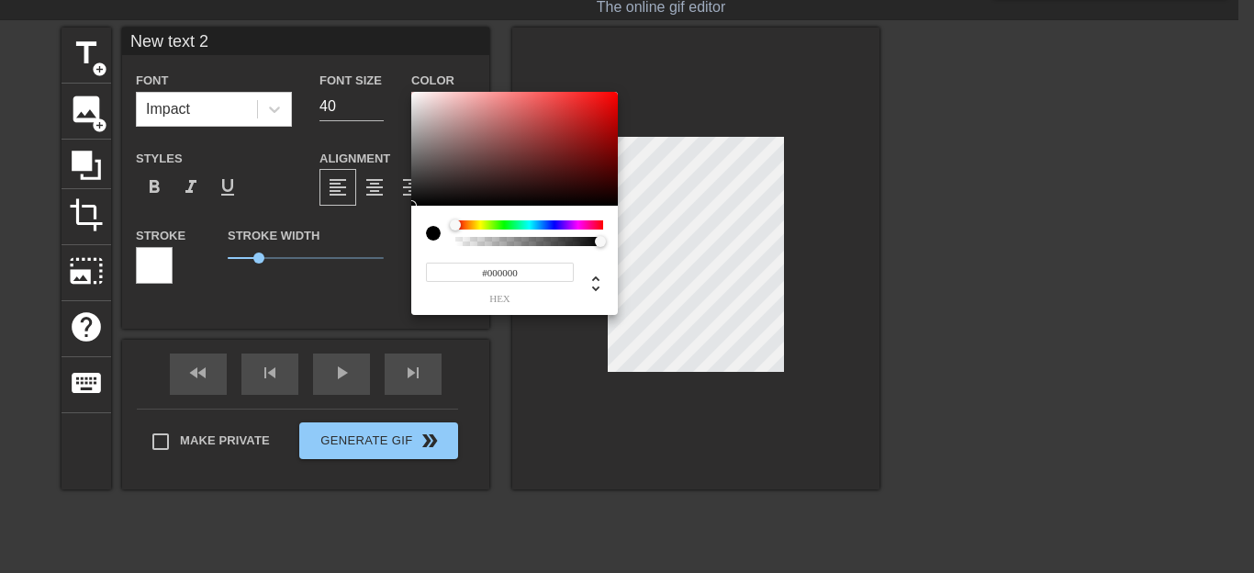
click at [576, 224] on div at bounding box center [529, 224] width 148 height 9
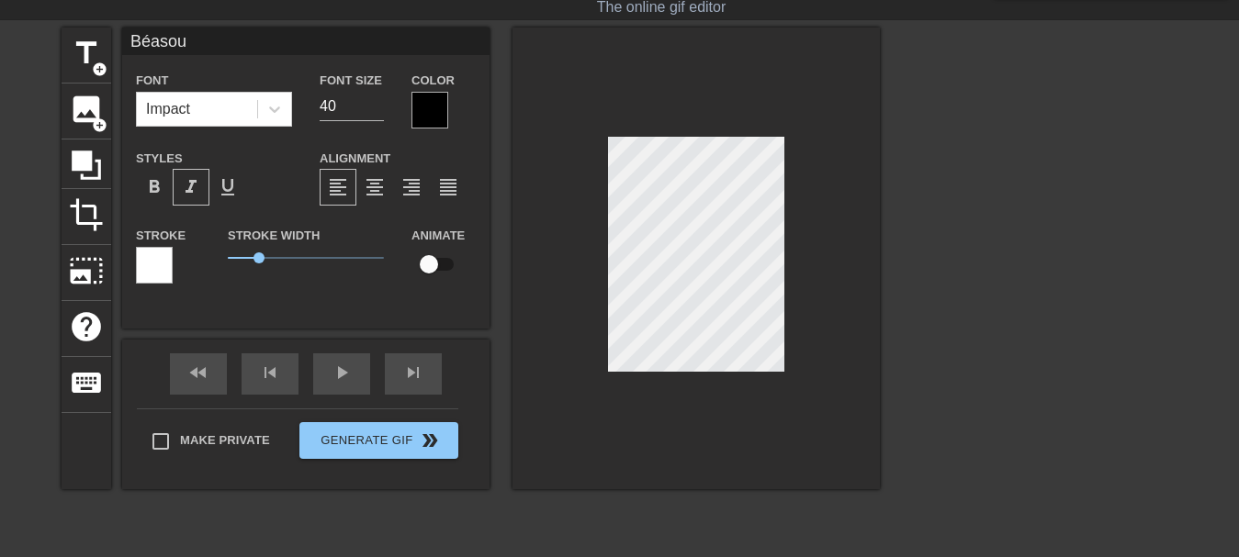
click at [429, 98] on div at bounding box center [429, 110] width 37 height 37
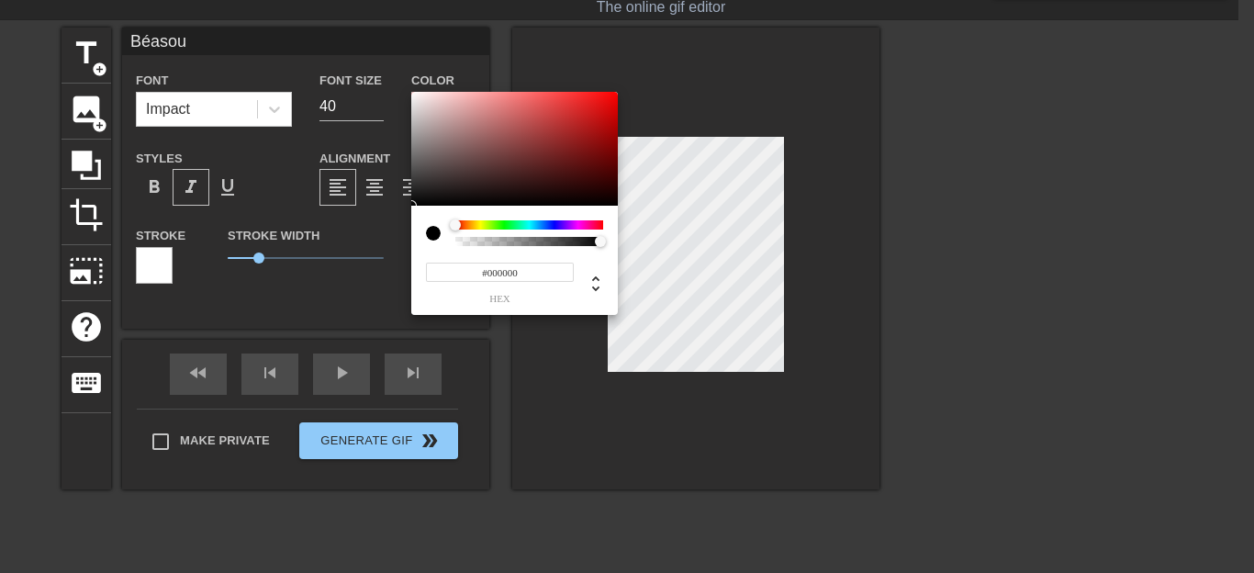
click at [542, 221] on div at bounding box center [529, 224] width 148 height 9
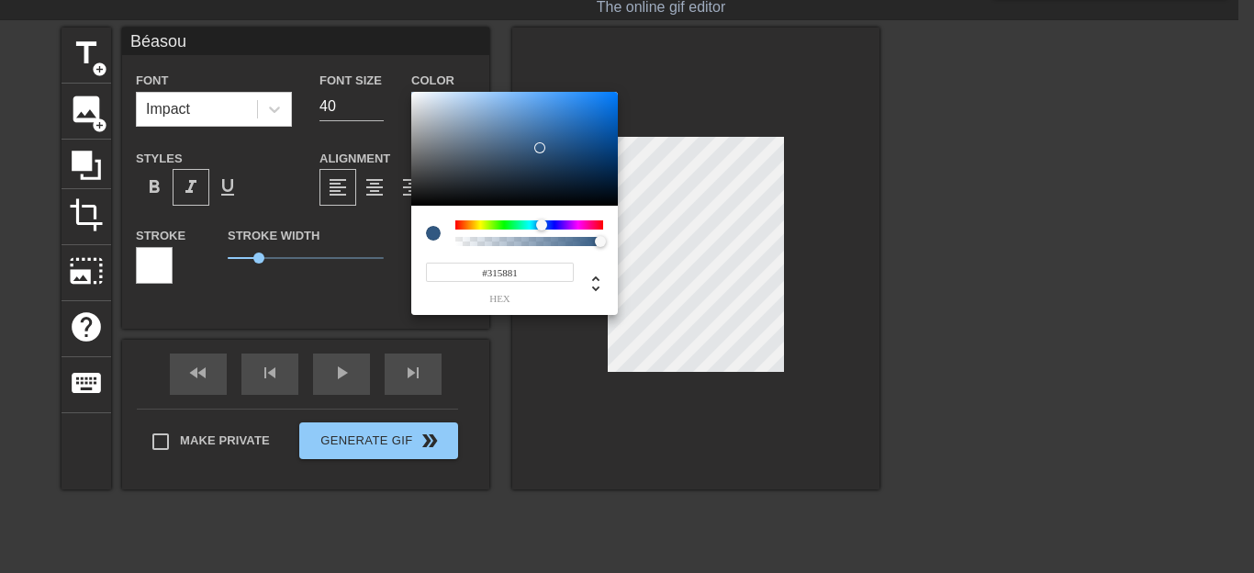
click at [540, 148] on div at bounding box center [514, 149] width 207 height 114
type input "#813176"
click at [582, 223] on div at bounding box center [529, 224] width 148 height 9
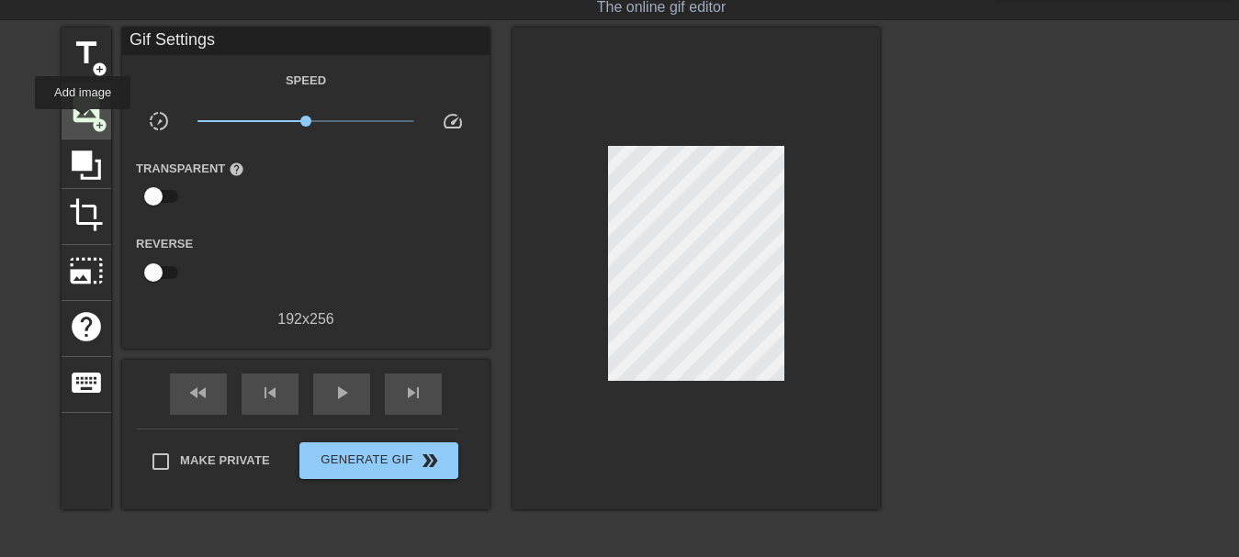
click at [84, 122] on span "image" at bounding box center [86, 109] width 35 height 35
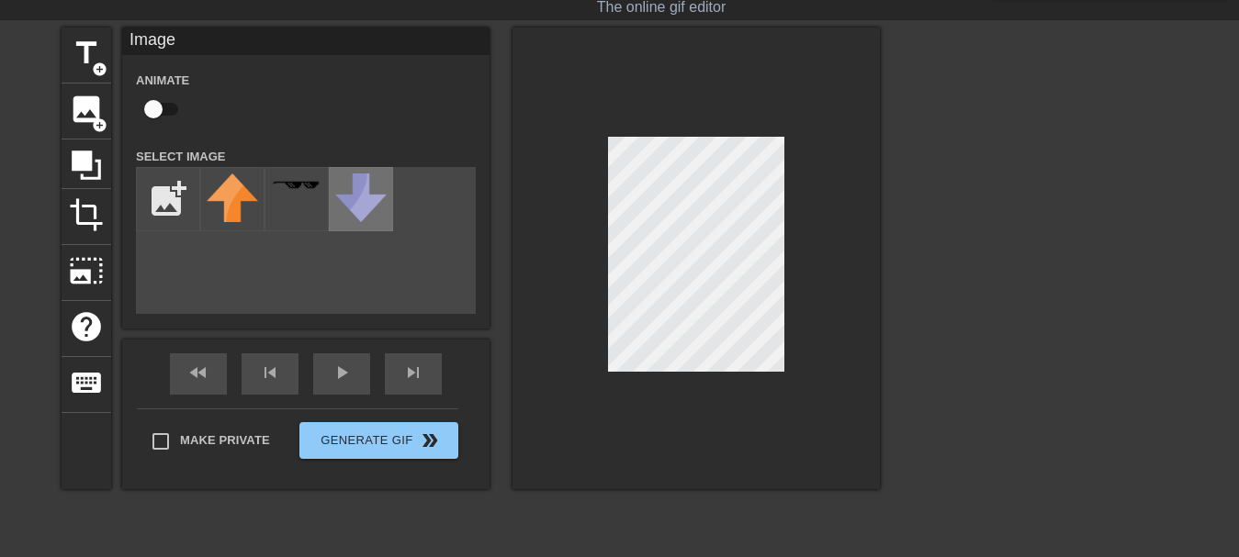
click at [363, 190] on img at bounding box center [360, 198] width 51 height 49
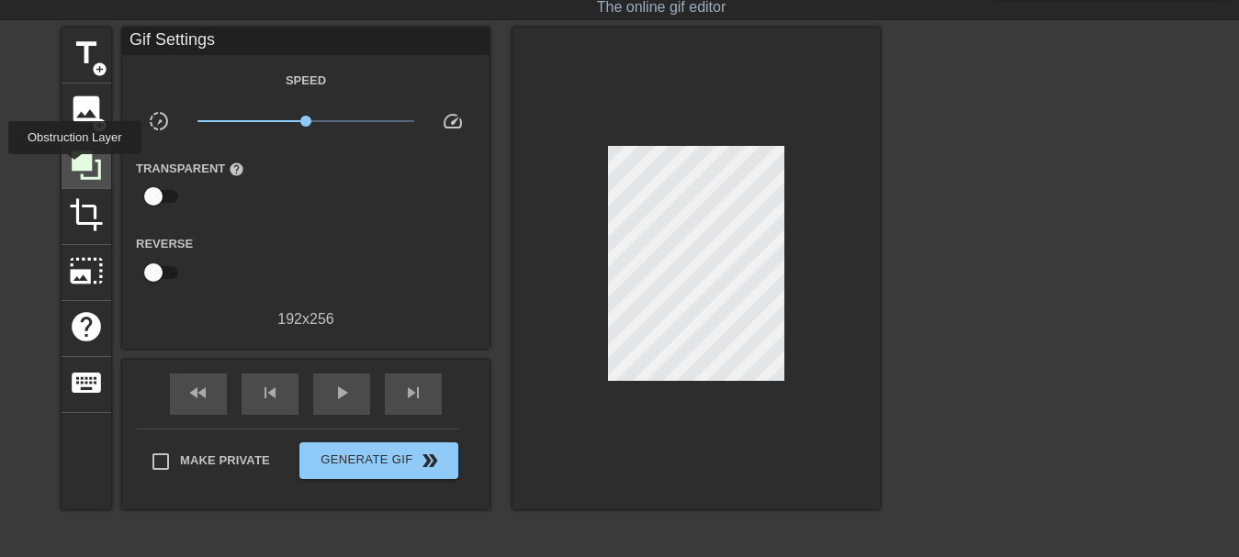
click at [75, 167] on icon at bounding box center [86, 165] width 29 height 29
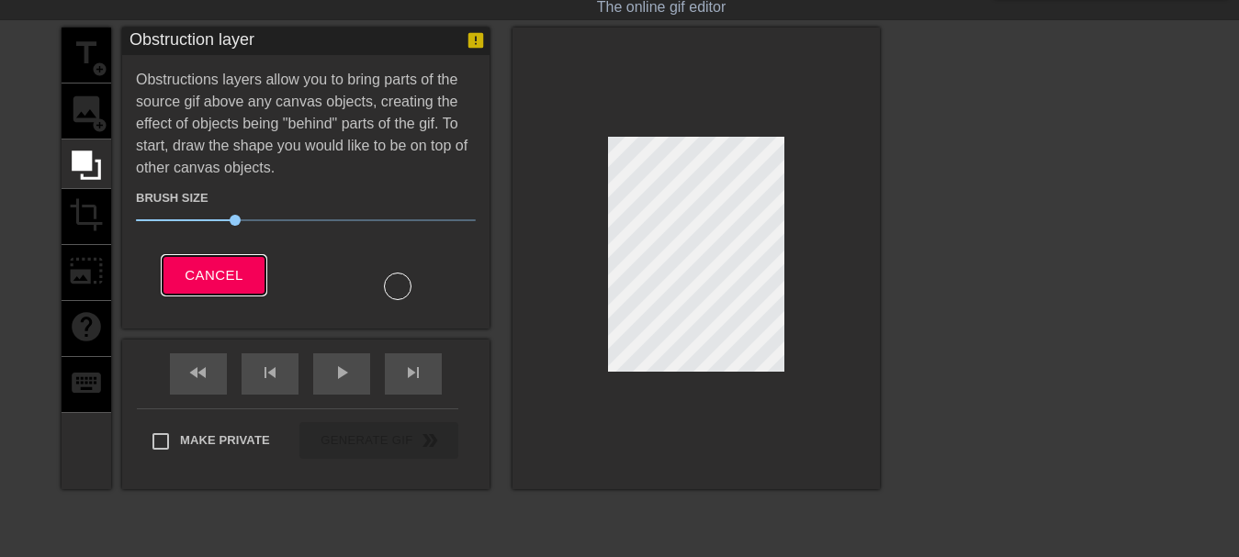
click at [223, 274] on span "Cancel" at bounding box center [214, 276] width 58 height 24
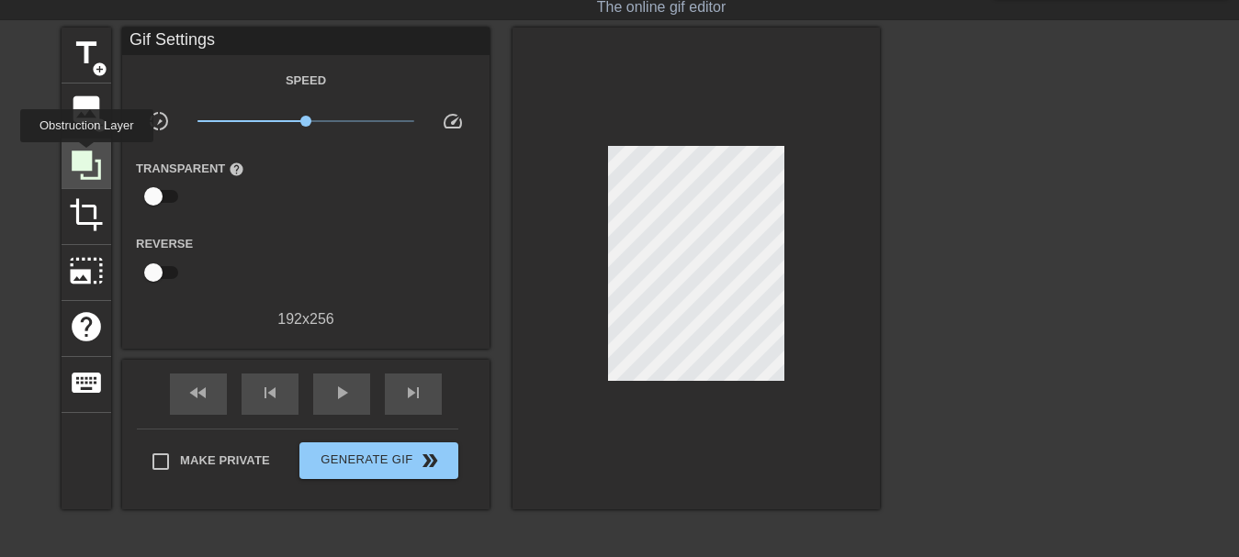
click at [87, 155] on icon at bounding box center [86, 165] width 29 height 29
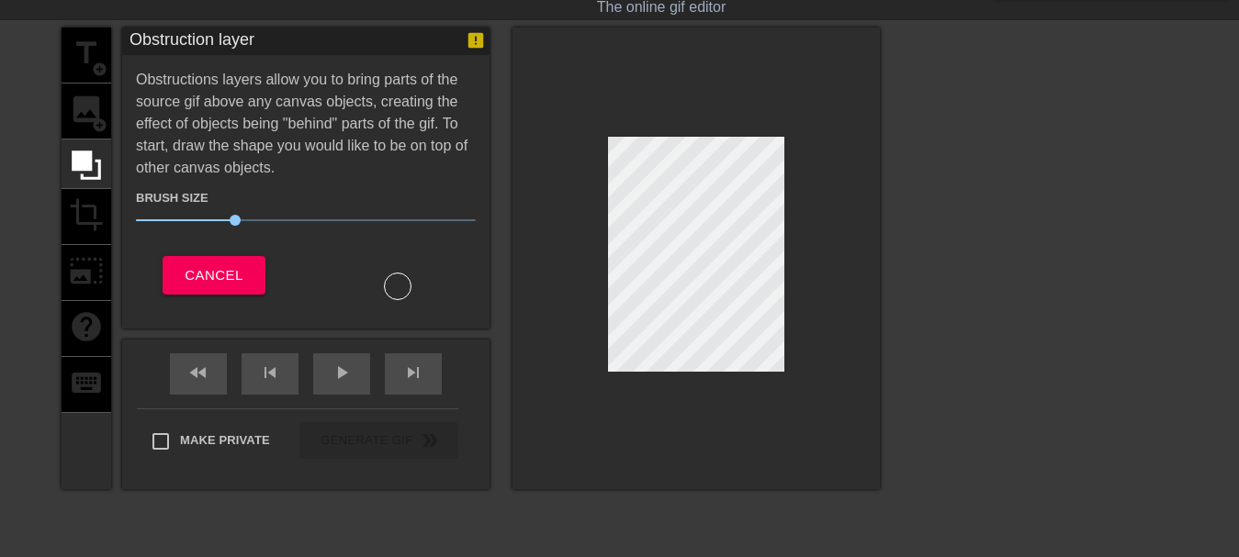
click at [84, 206] on div "title add_circle image add_circle crop photo_size_select_large help keyboard" at bounding box center [87, 259] width 50 height 462
click at [207, 267] on span "Cancel" at bounding box center [214, 276] width 58 height 24
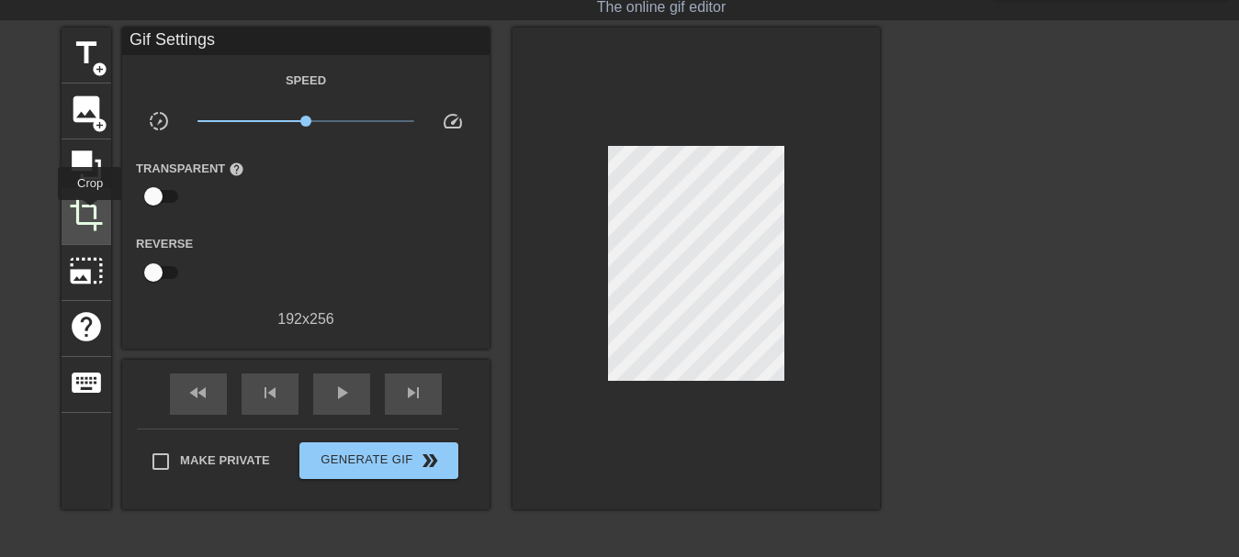
click at [91, 213] on span "crop" at bounding box center [86, 214] width 35 height 35
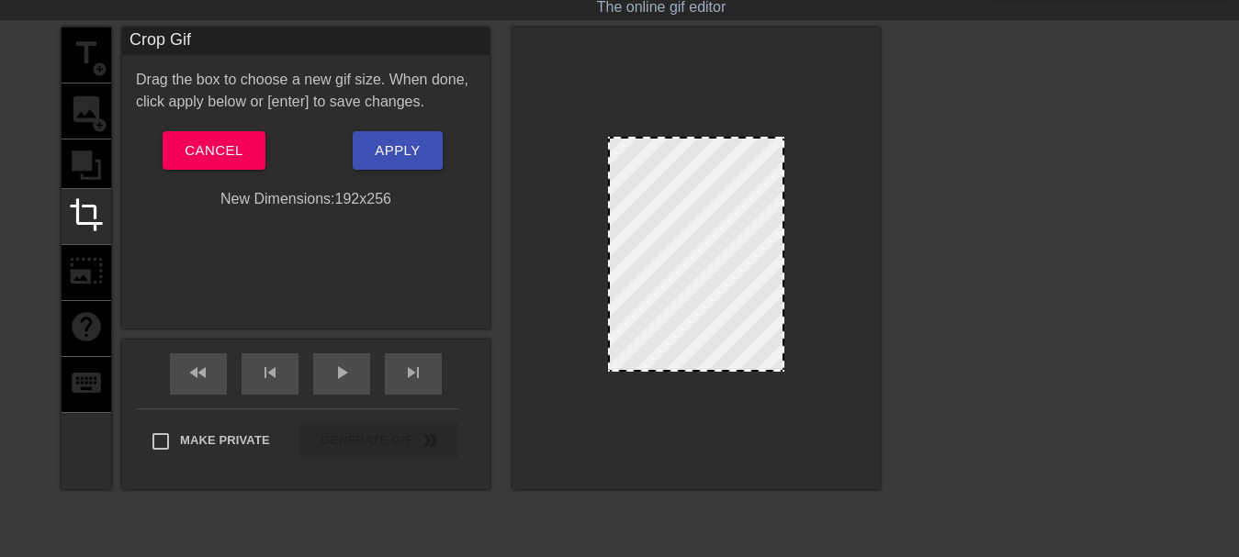
drag, startPoint x: 619, startPoint y: 369, endPoint x: 618, endPoint y: 388, distance: 19.3
click at [618, 388] on div at bounding box center [695, 259] width 367 height 462
click at [228, 156] on span "Cancel" at bounding box center [214, 151] width 58 height 24
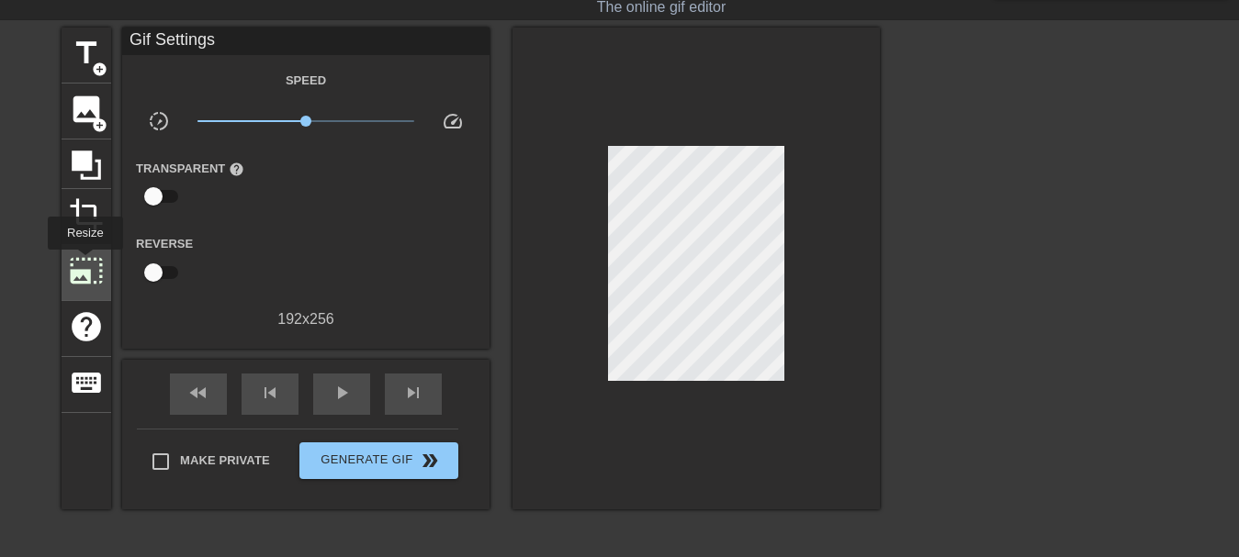
click at [84, 263] on span "photo_size_select_large" at bounding box center [86, 270] width 35 height 35
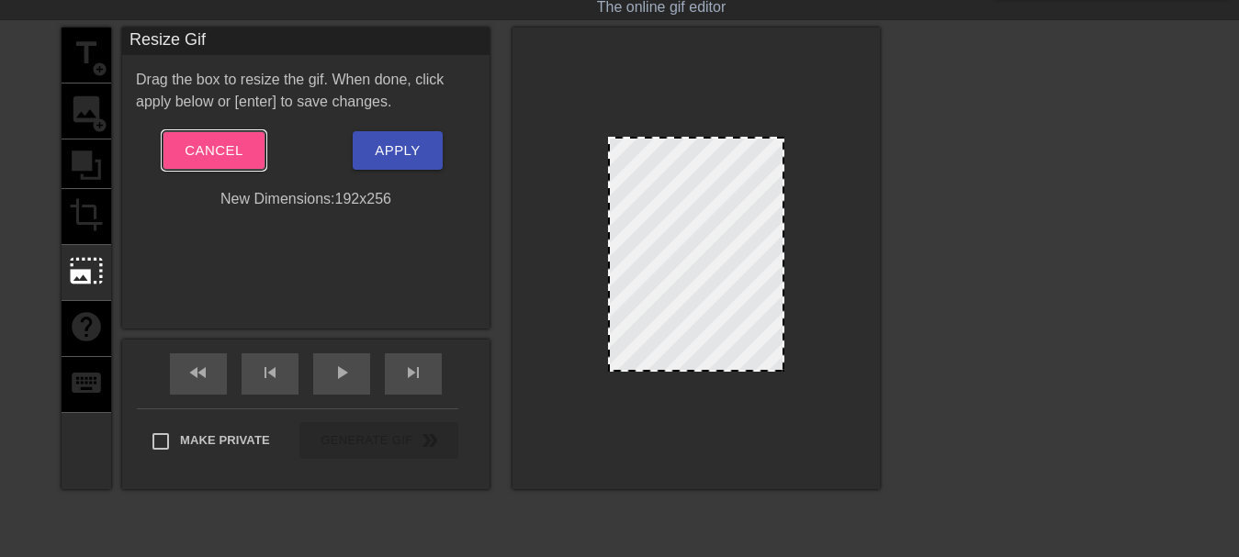
click at [230, 152] on span "Cancel" at bounding box center [214, 151] width 58 height 24
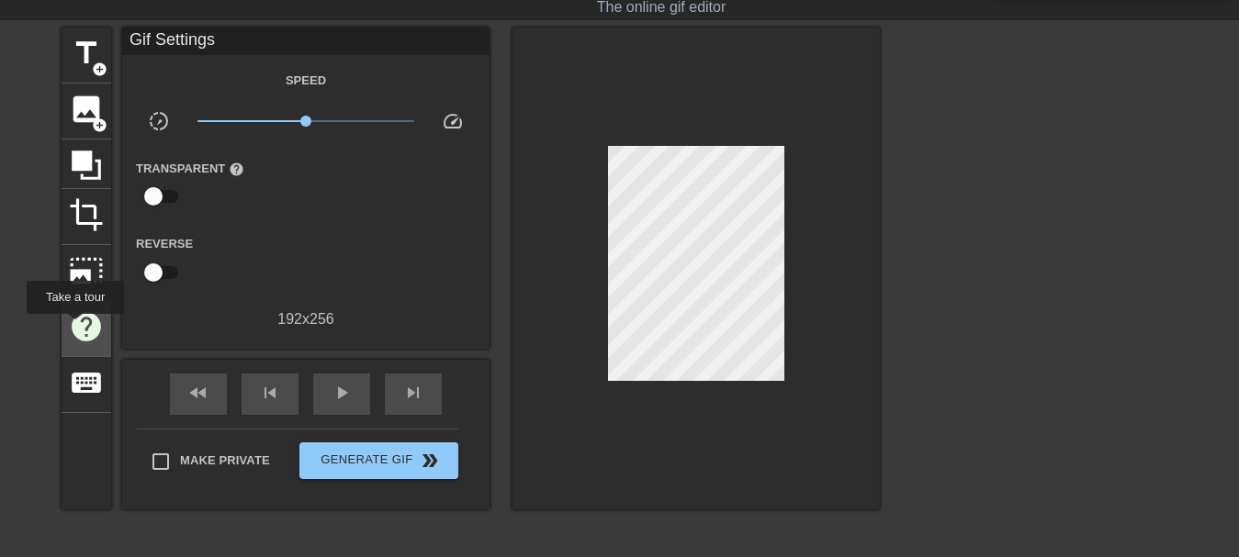
click at [76, 327] on span "help" at bounding box center [86, 326] width 35 height 35
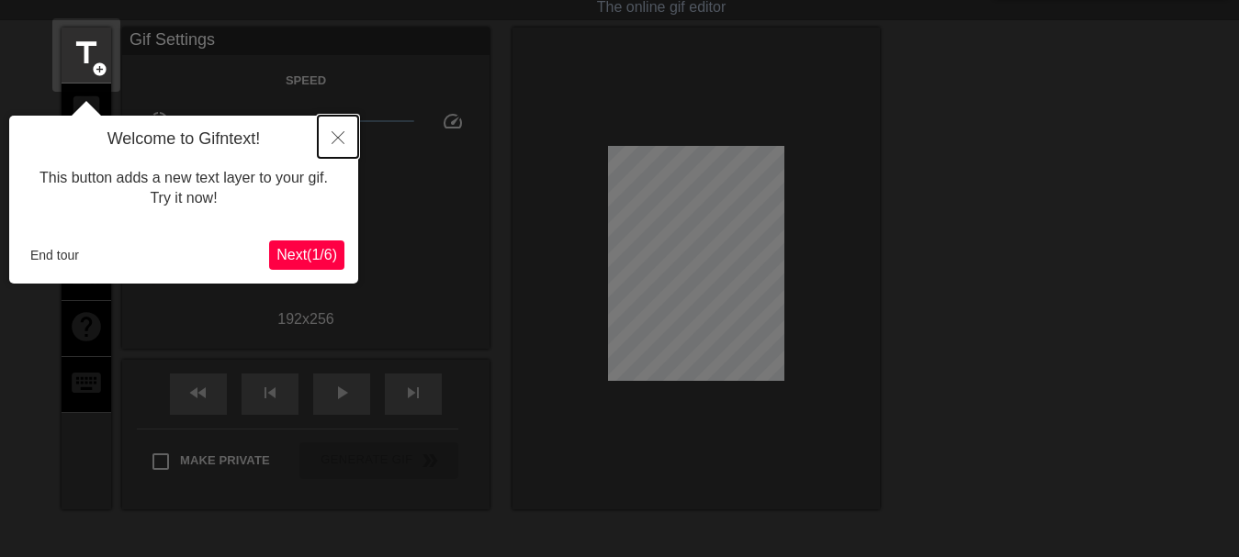
click at [331, 137] on icon "Close" at bounding box center [337, 137] width 13 height 13
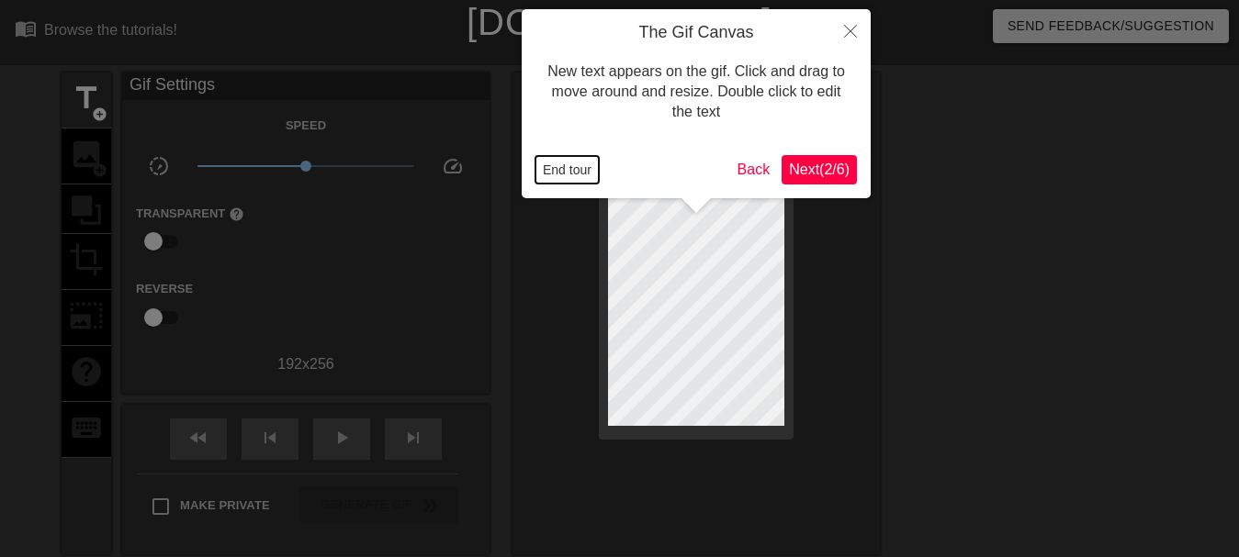
click at [575, 174] on button "End tour" at bounding box center [566, 170] width 63 height 28
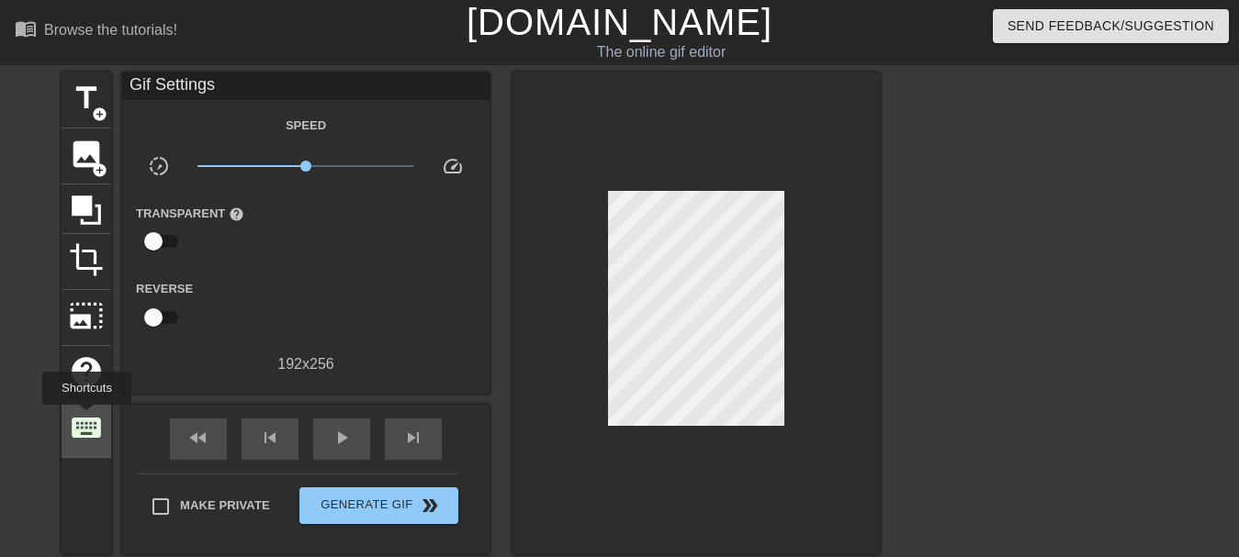
click at [86, 418] on span "keyboard" at bounding box center [86, 427] width 35 height 35
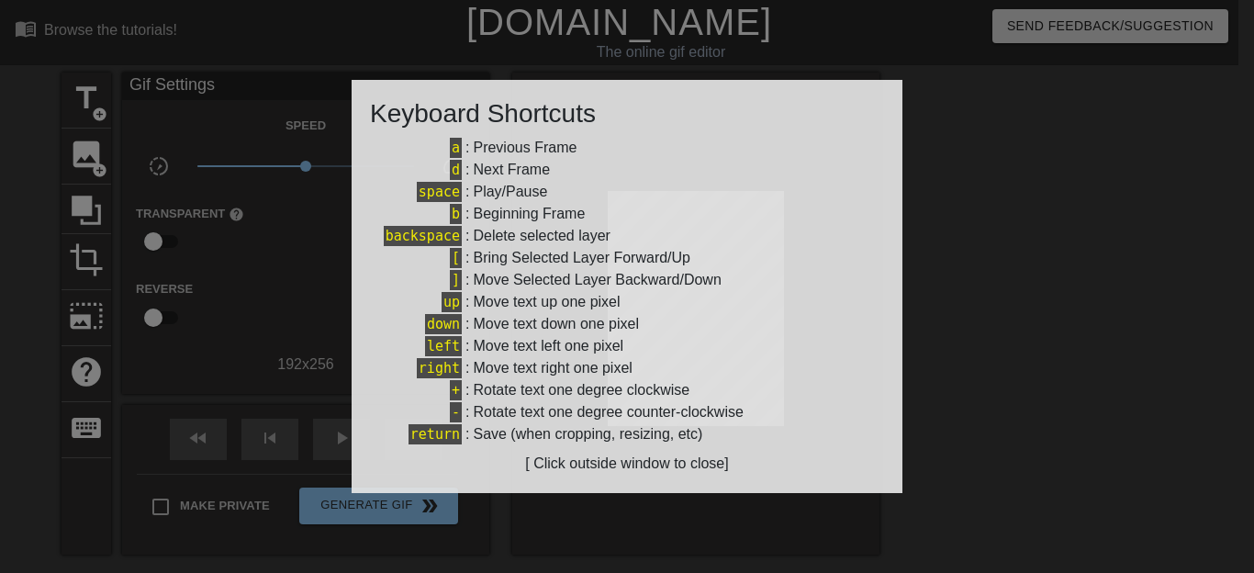
click at [102, 108] on div at bounding box center [627, 286] width 1254 height 573
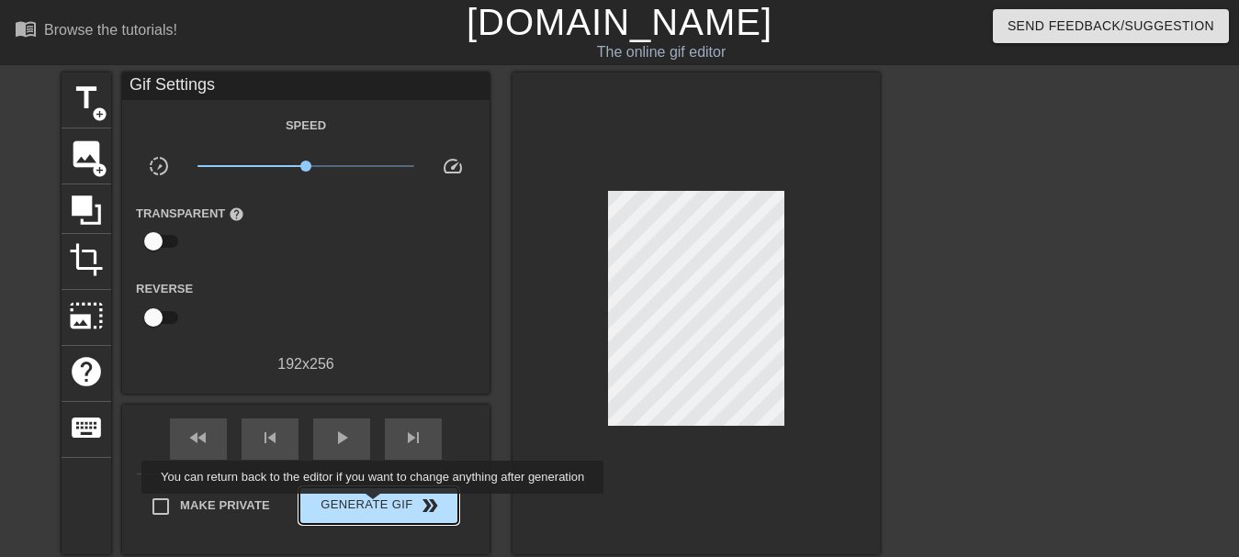
click at [377, 507] on span "Generate Gif double_arrow" at bounding box center [379, 506] width 144 height 22
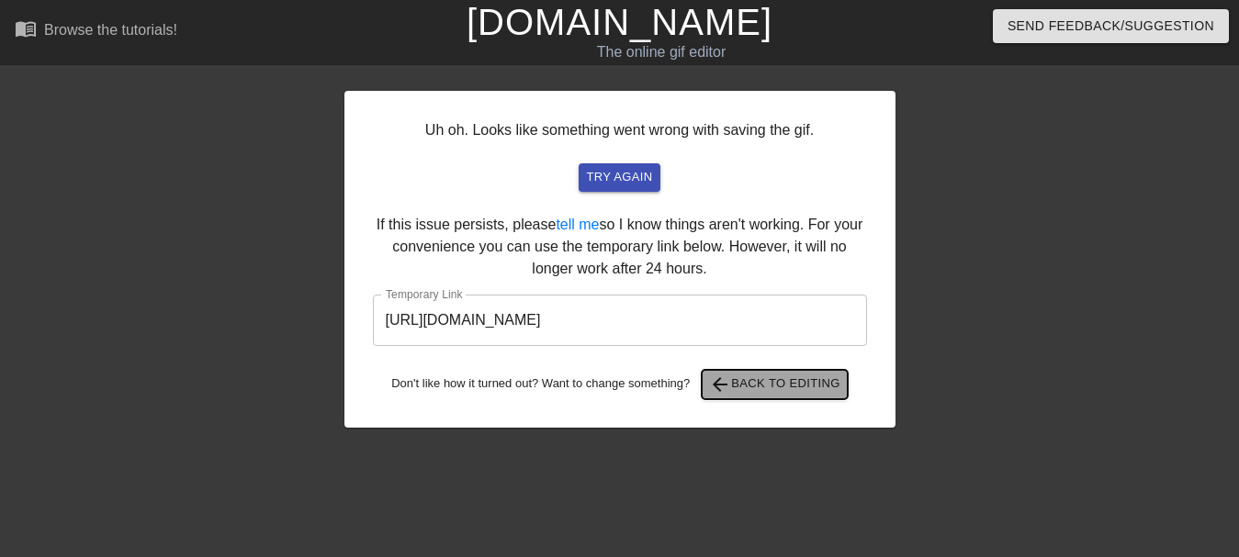
click at [764, 391] on span "arrow_back Back to Editing" at bounding box center [774, 385] width 131 height 22
